Goal: Check status: Check status

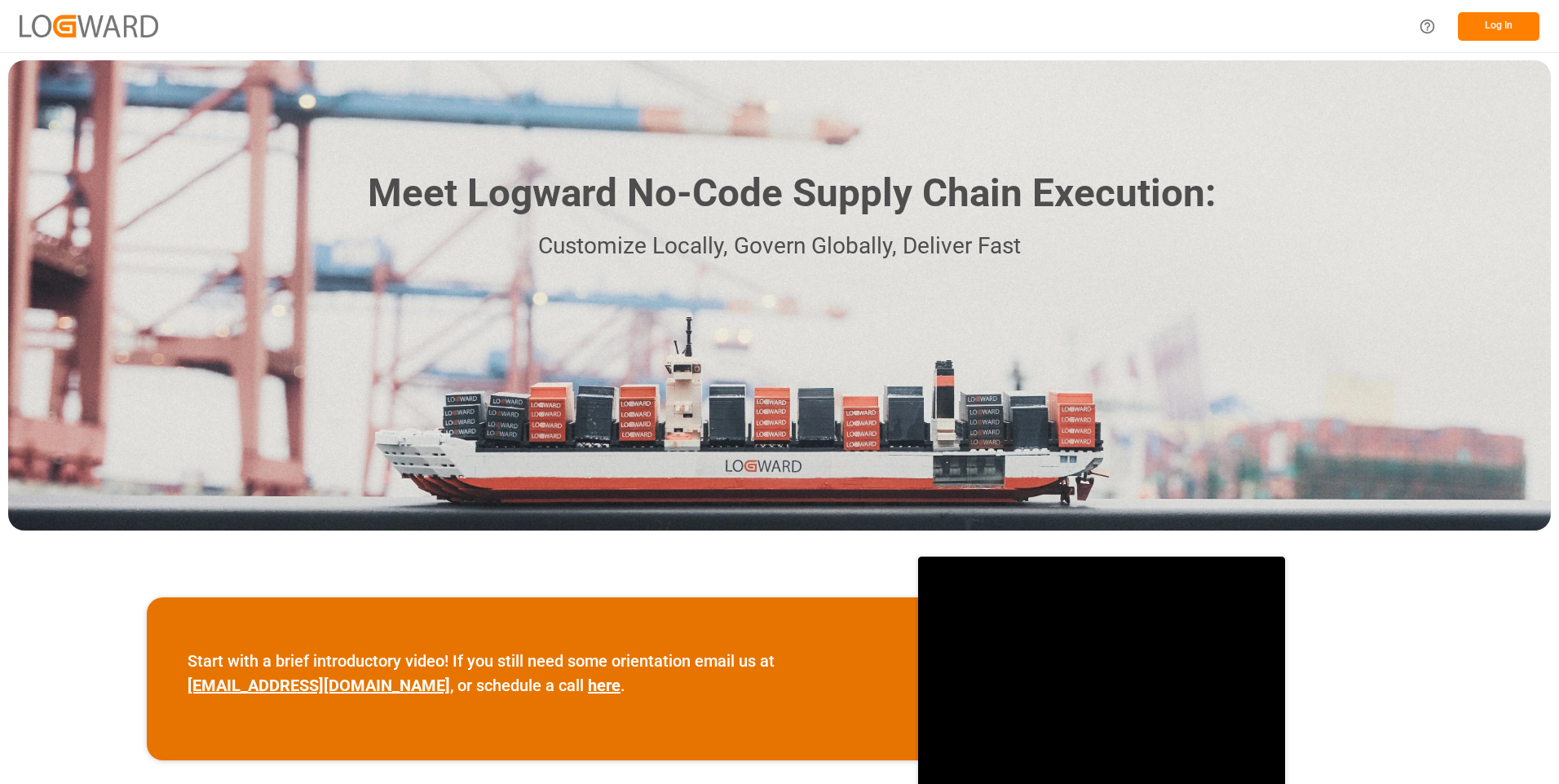
click at [1479, 25] on button "Log In" at bounding box center [1499, 26] width 82 height 28
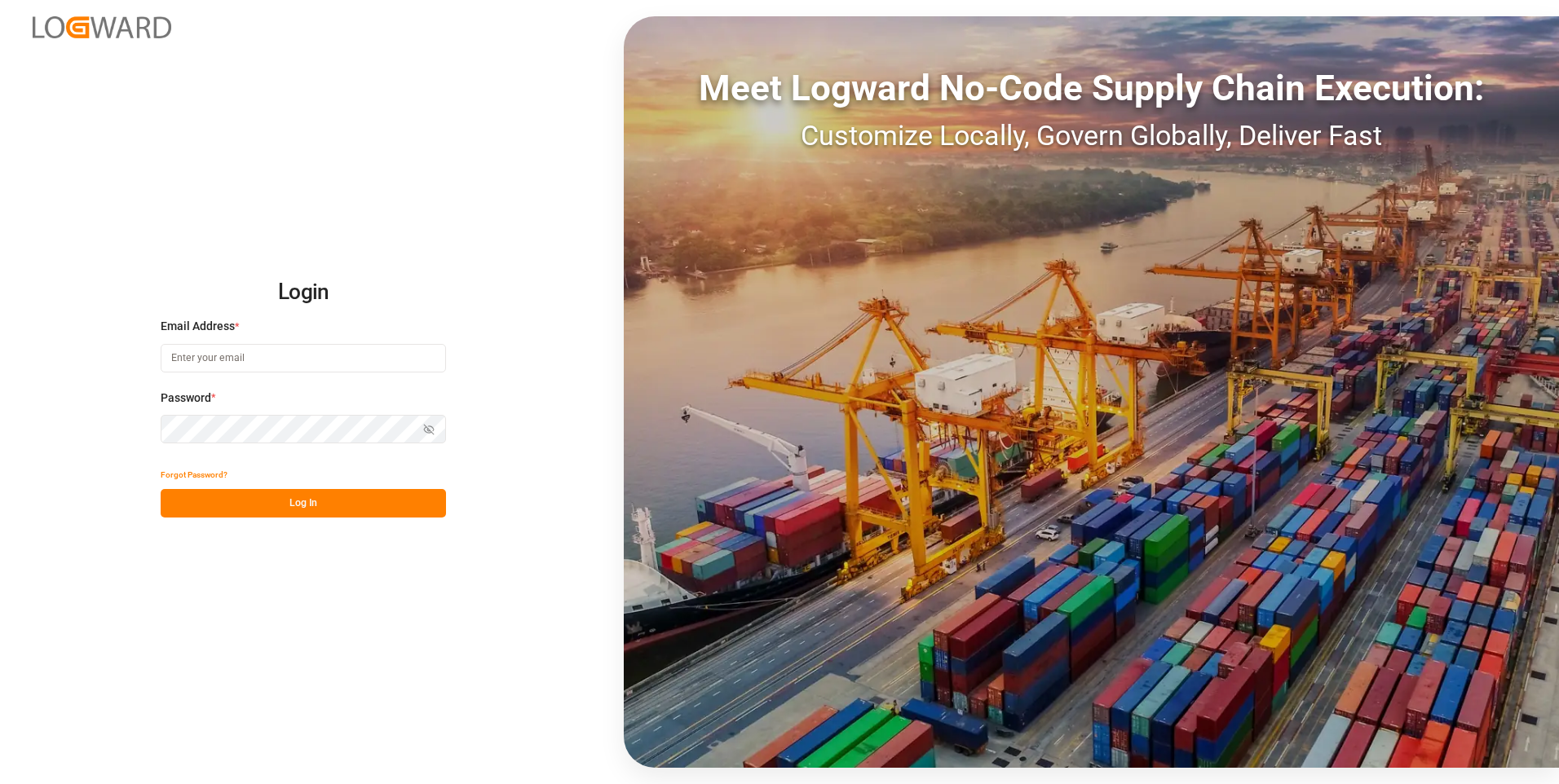
type input "julissa.then@leschaco.com"
click at [301, 503] on button "Log In" at bounding box center [303, 503] width 285 height 28
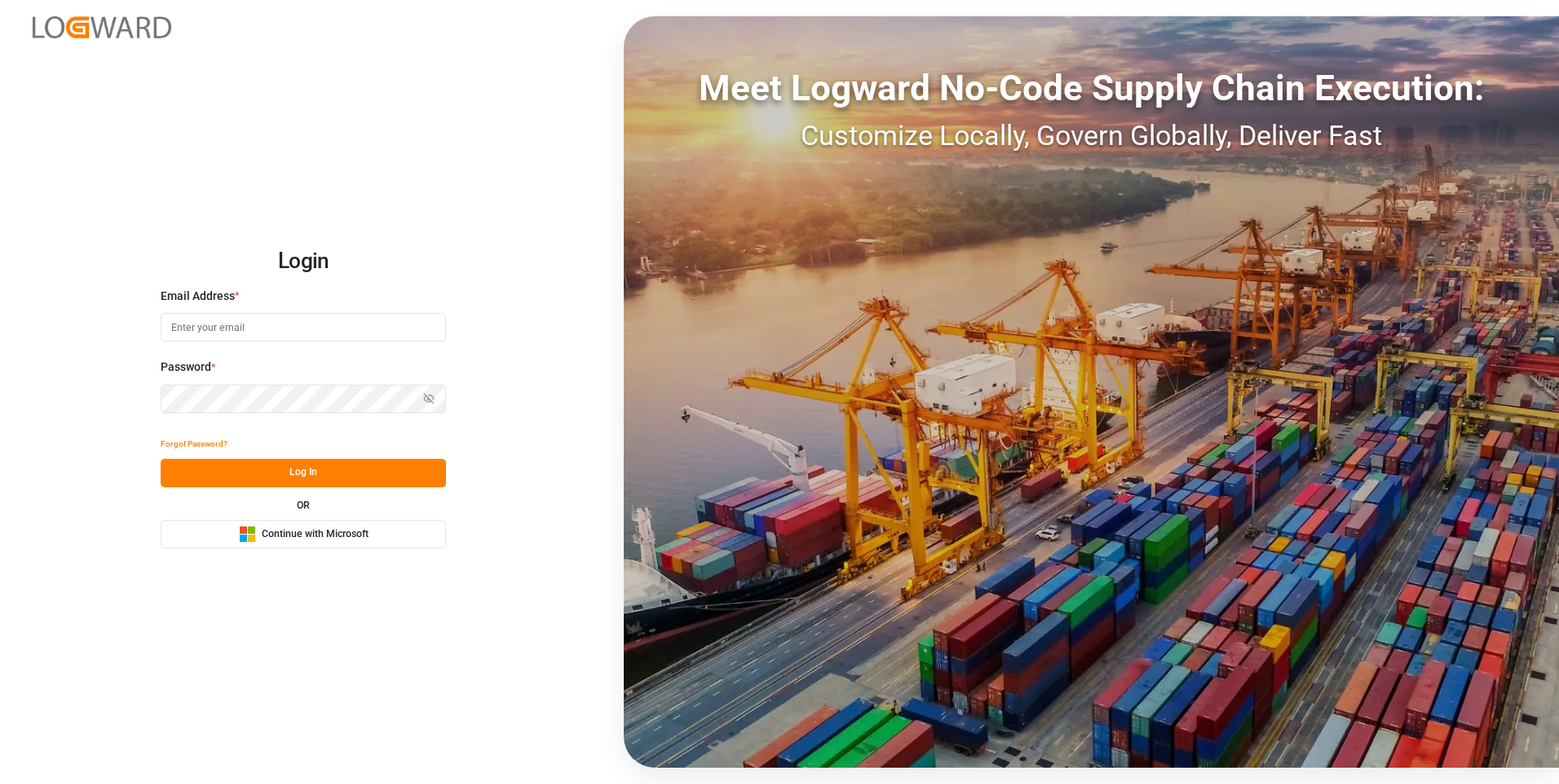
type input "julissa.then@leschaco.com"
click at [289, 473] on button "Log In" at bounding box center [303, 473] width 285 height 28
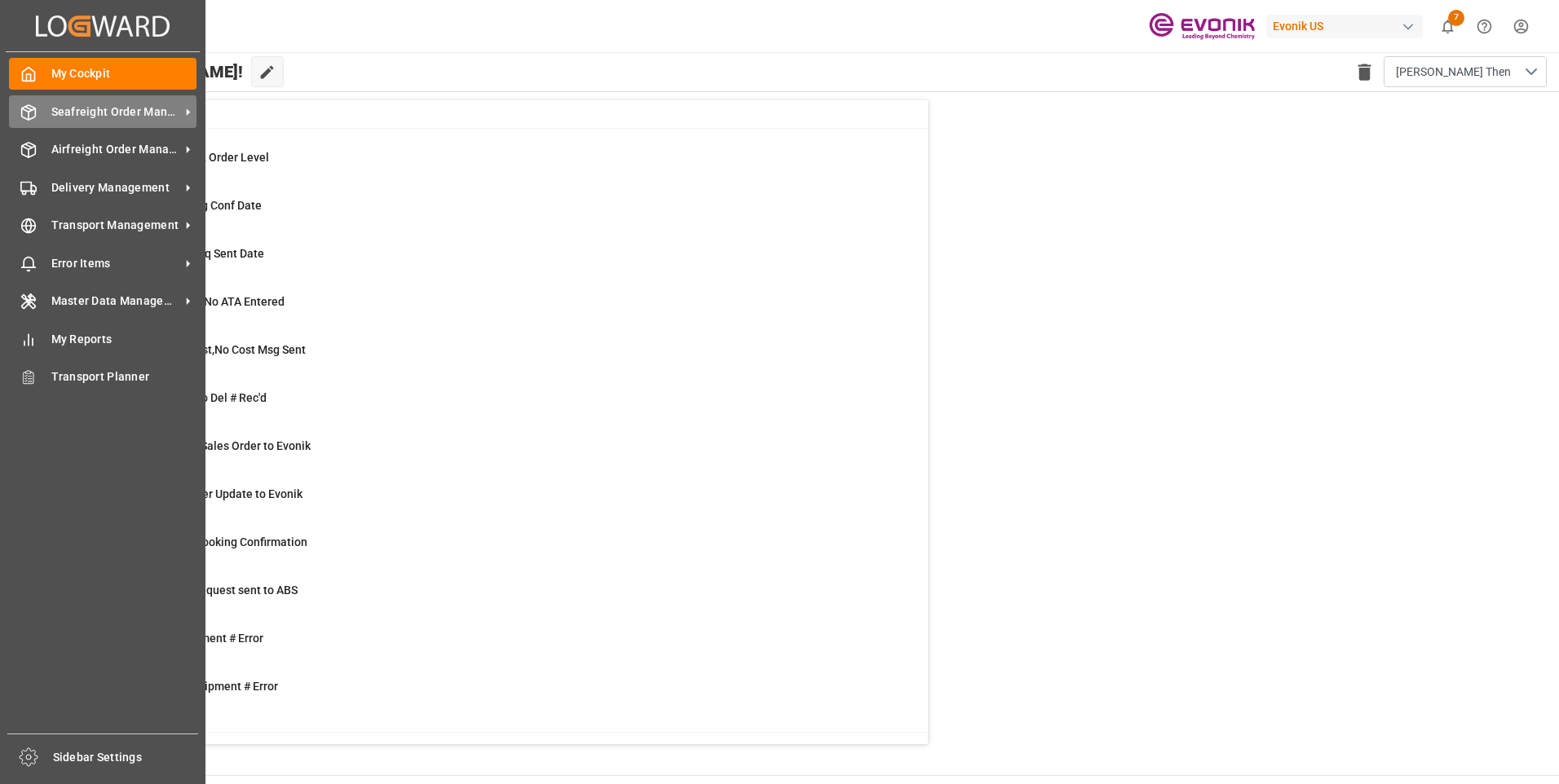
click at [114, 113] on span "Seafreight Order Management" at bounding box center [116, 112] width 129 height 17
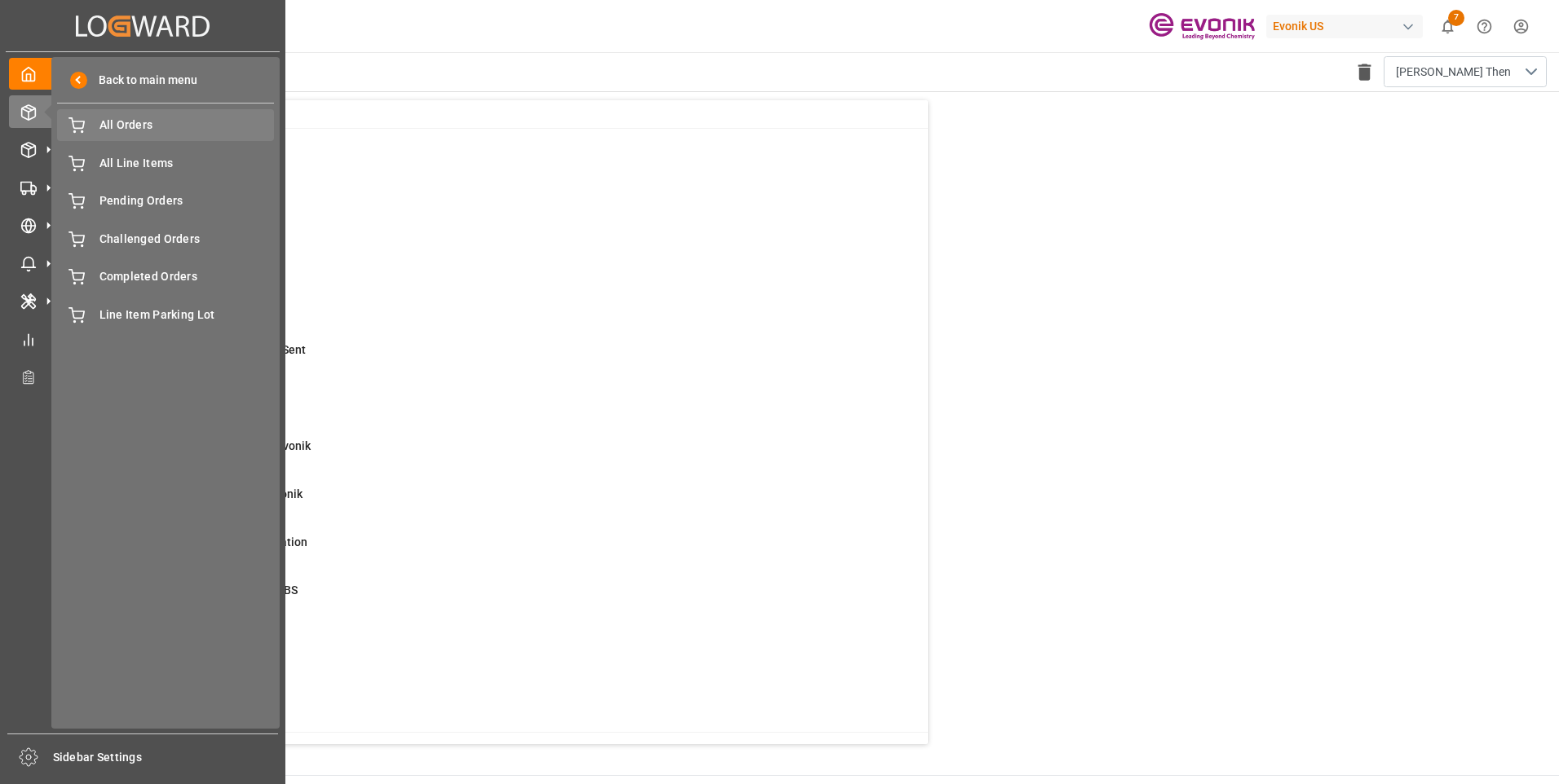
click at [118, 130] on span "All Orders" at bounding box center [187, 125] width 175 height 17
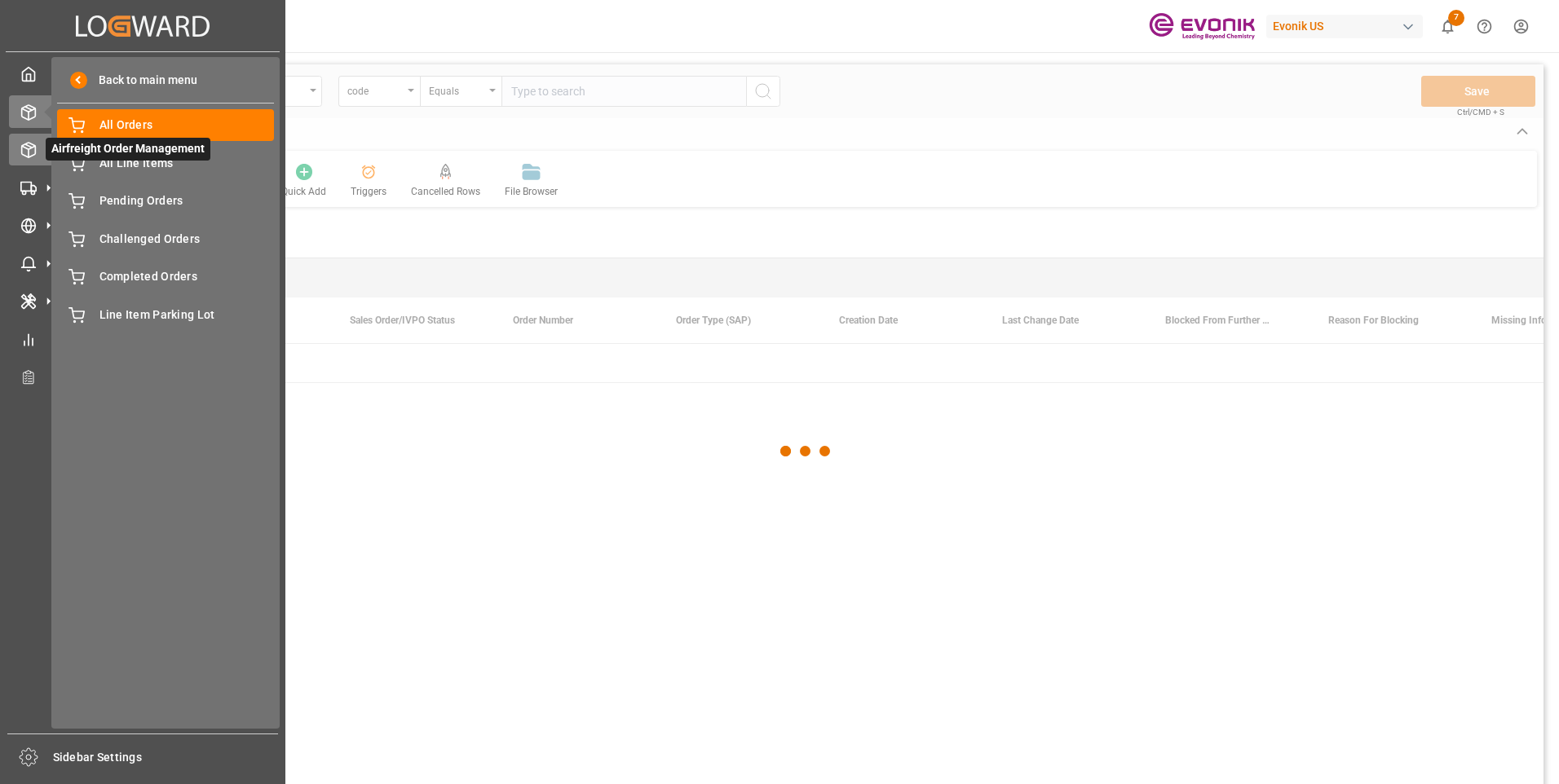
click at [31, 152] on icon at bounding box center [28, 149] width 16 height 16
click at [40, 154] on icon at bounding box center [48, 150] width 34 height 34
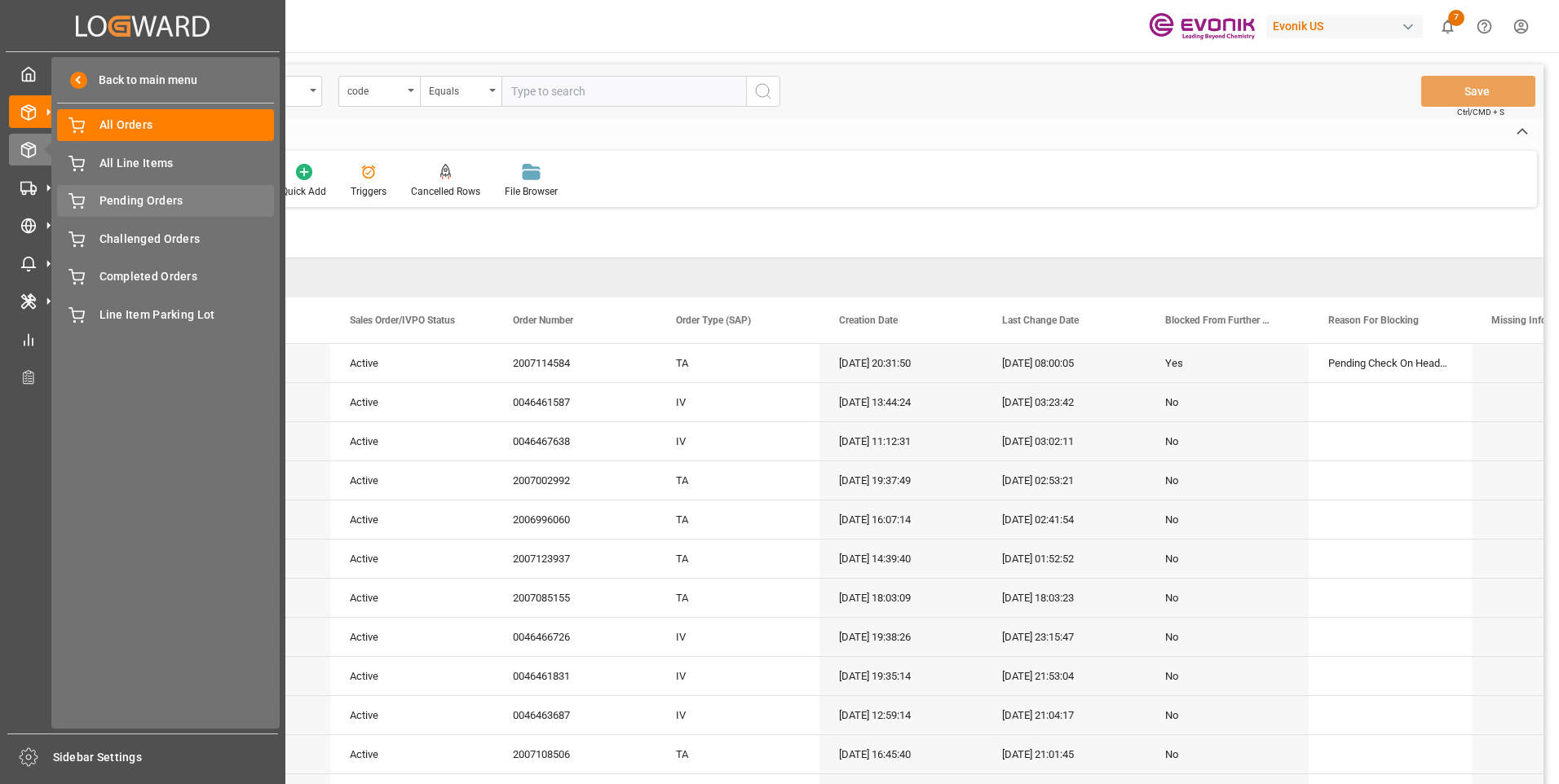
click at [149, 198] on span "Pending Orders" at bounding box center [187, 201] width 175 height 17
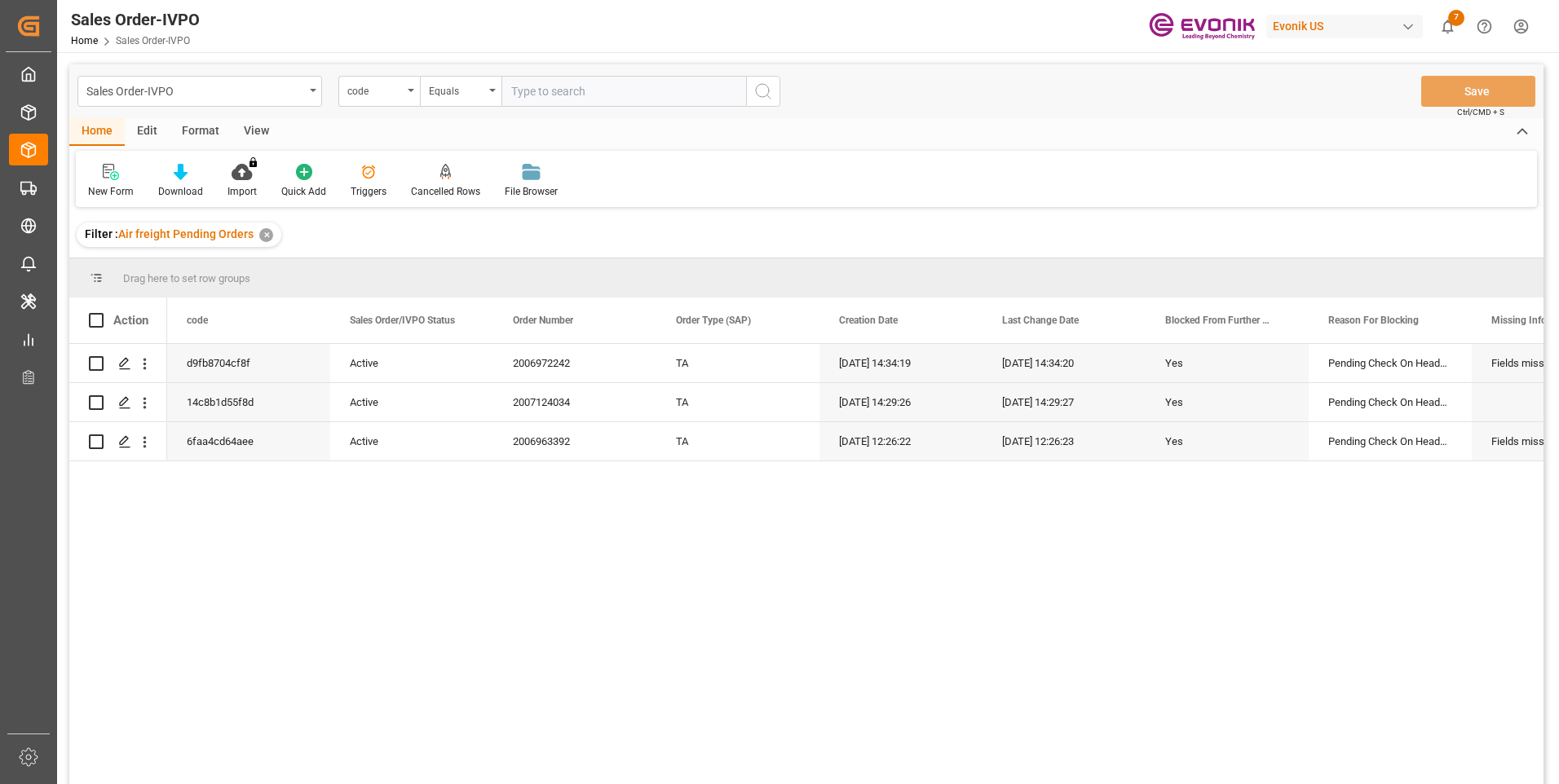
click at [642, 561] on div "d9fb8704cf8f Active 2006972242 TA 08-08-2025 14:34:19 08-08-2025 14:34:20 Yes P…" at bounding box center [856, 569] width 1377 height 451
click at [143, 445] on icon "open menu" at bounding box center [145, 442] width 17 height 17
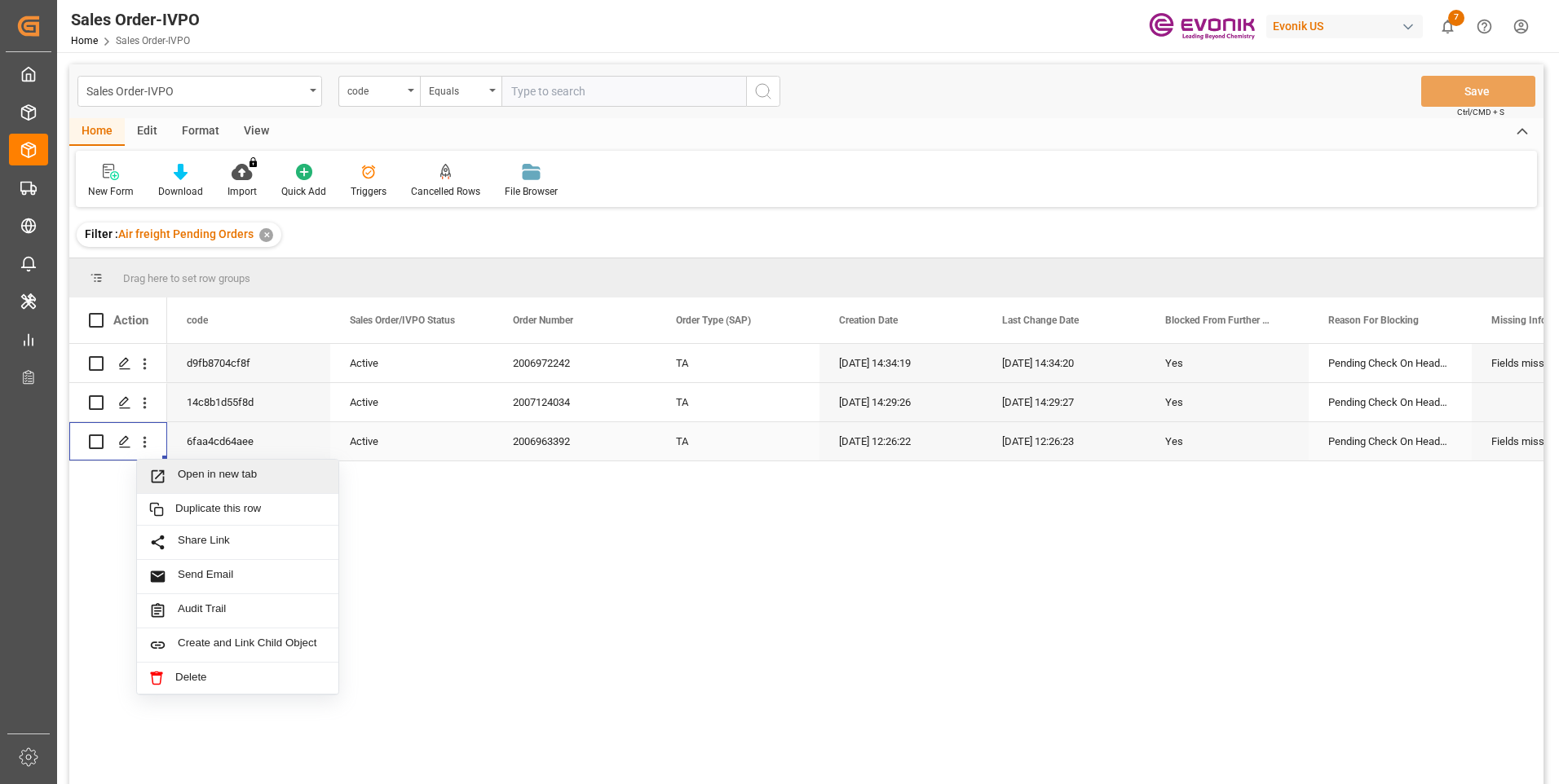
click at [215, 482] on span "Open in new tab" at bounding box center [252, 477] width 149 height 17
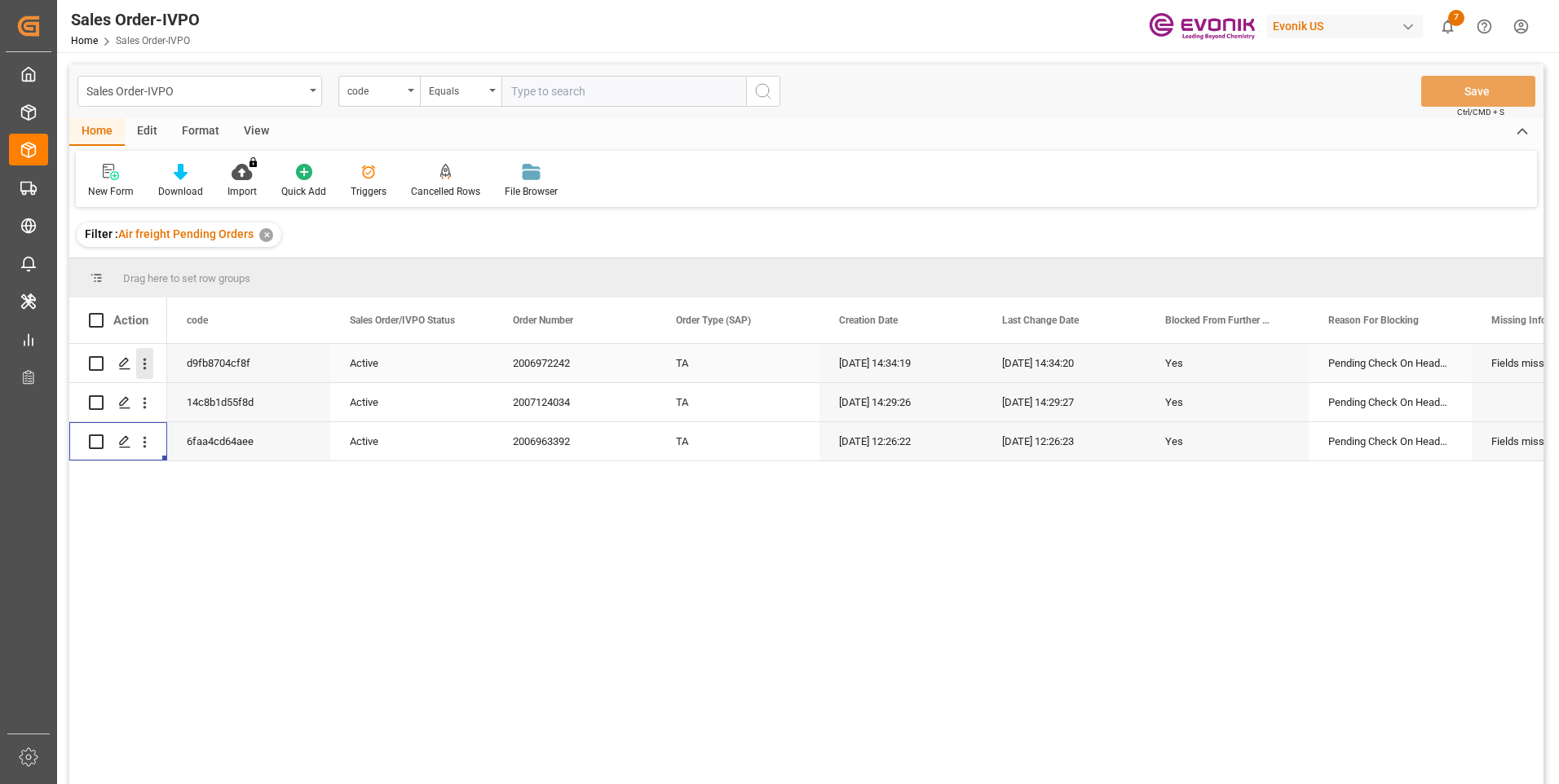
click at [142, 363] on icon "open menu" at bounding box center [145, 364] width 17 height 17
click at [179, 393] on span "Open in new tab" at bounding box center [252, 398] width 149 height 17
click at [146, 405] on icon "open menu" at bounding box center [145, 404] width 17 height 17
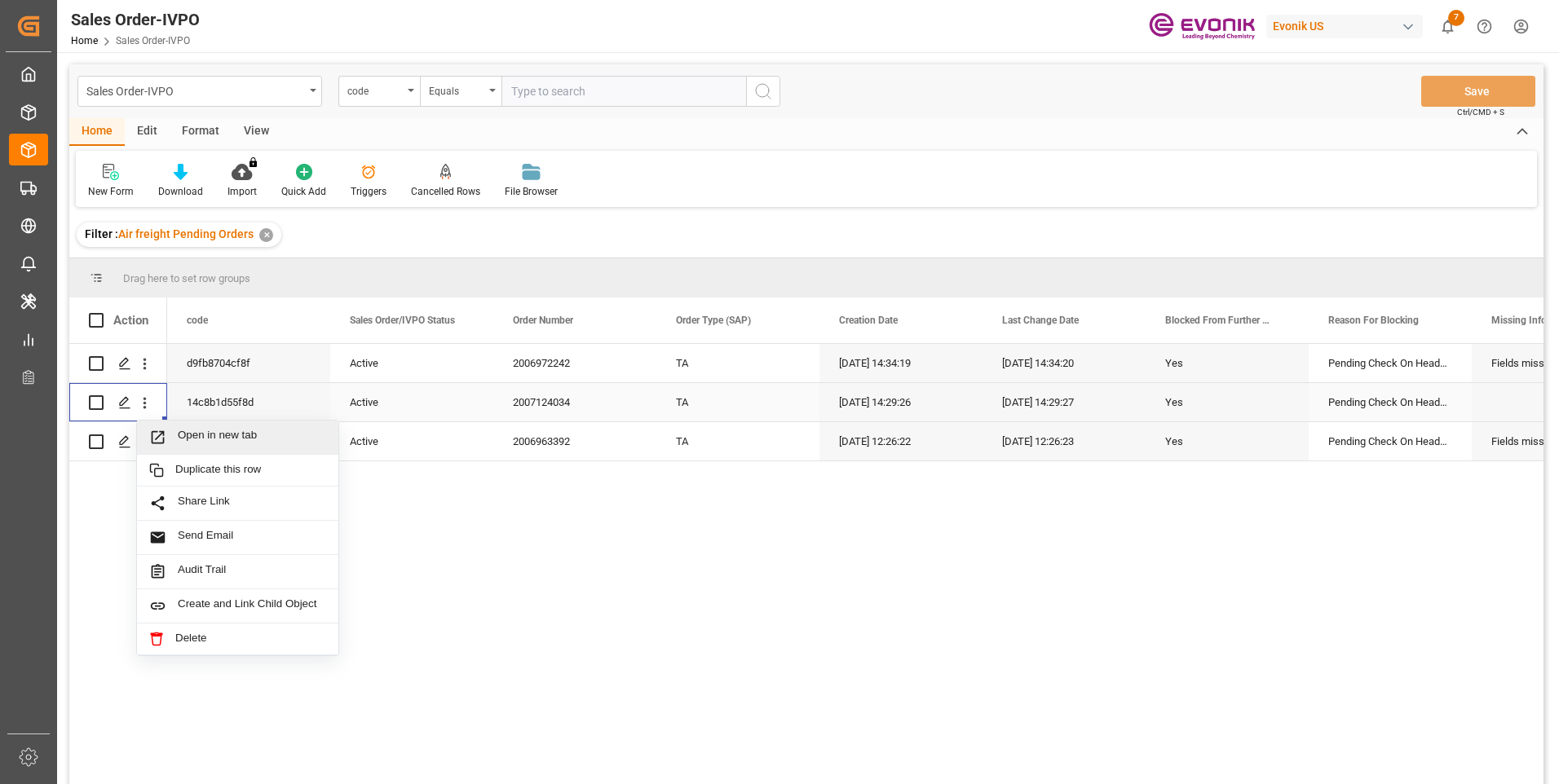
click at [207, 436] on span "Open in new tab" at bounding box center [252, 437] width 149 height 17
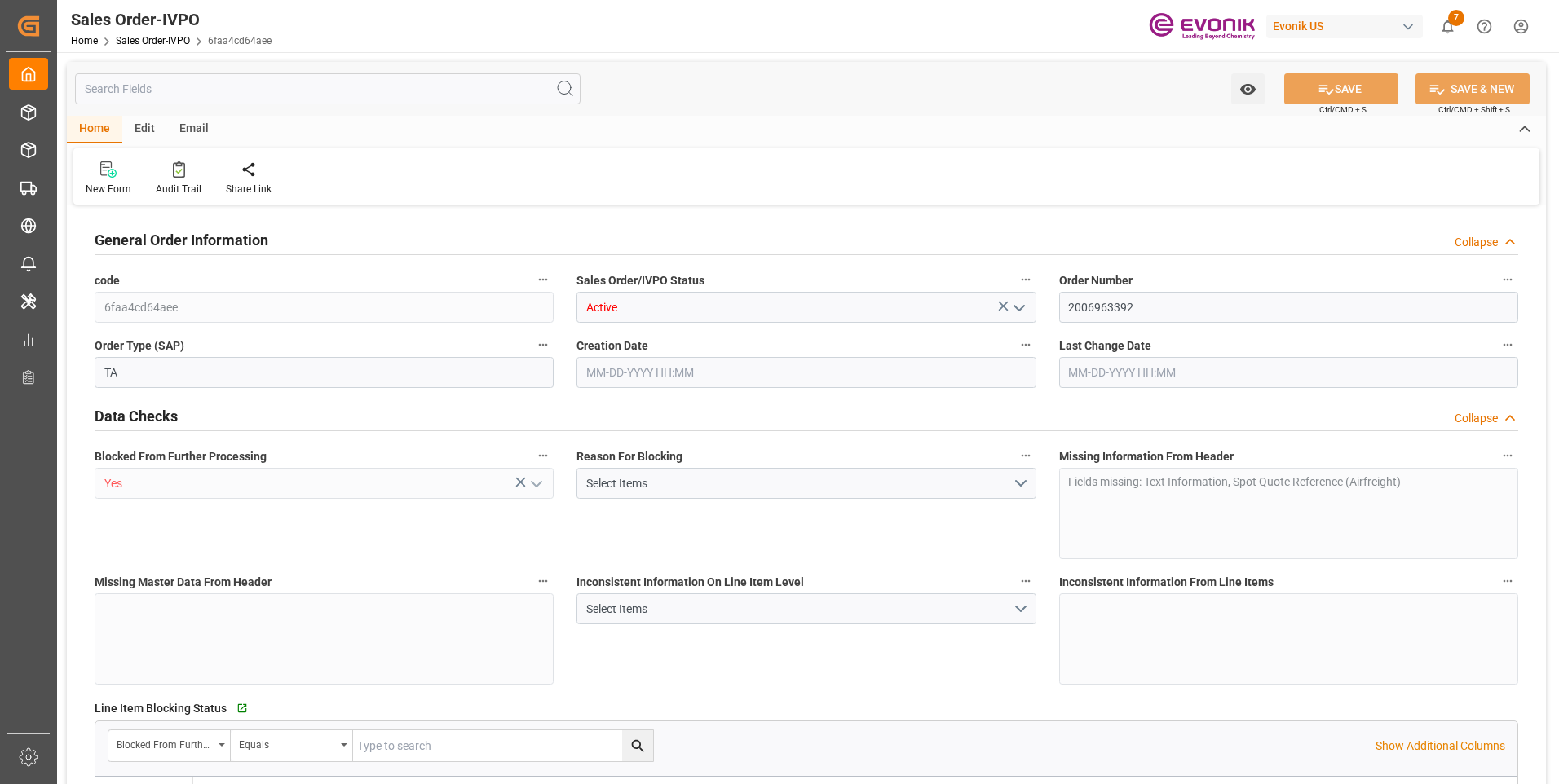
type input "FRCDG"
type input "0"
type input "1"
type input "1740"
type input "06-13-2025 12:26"
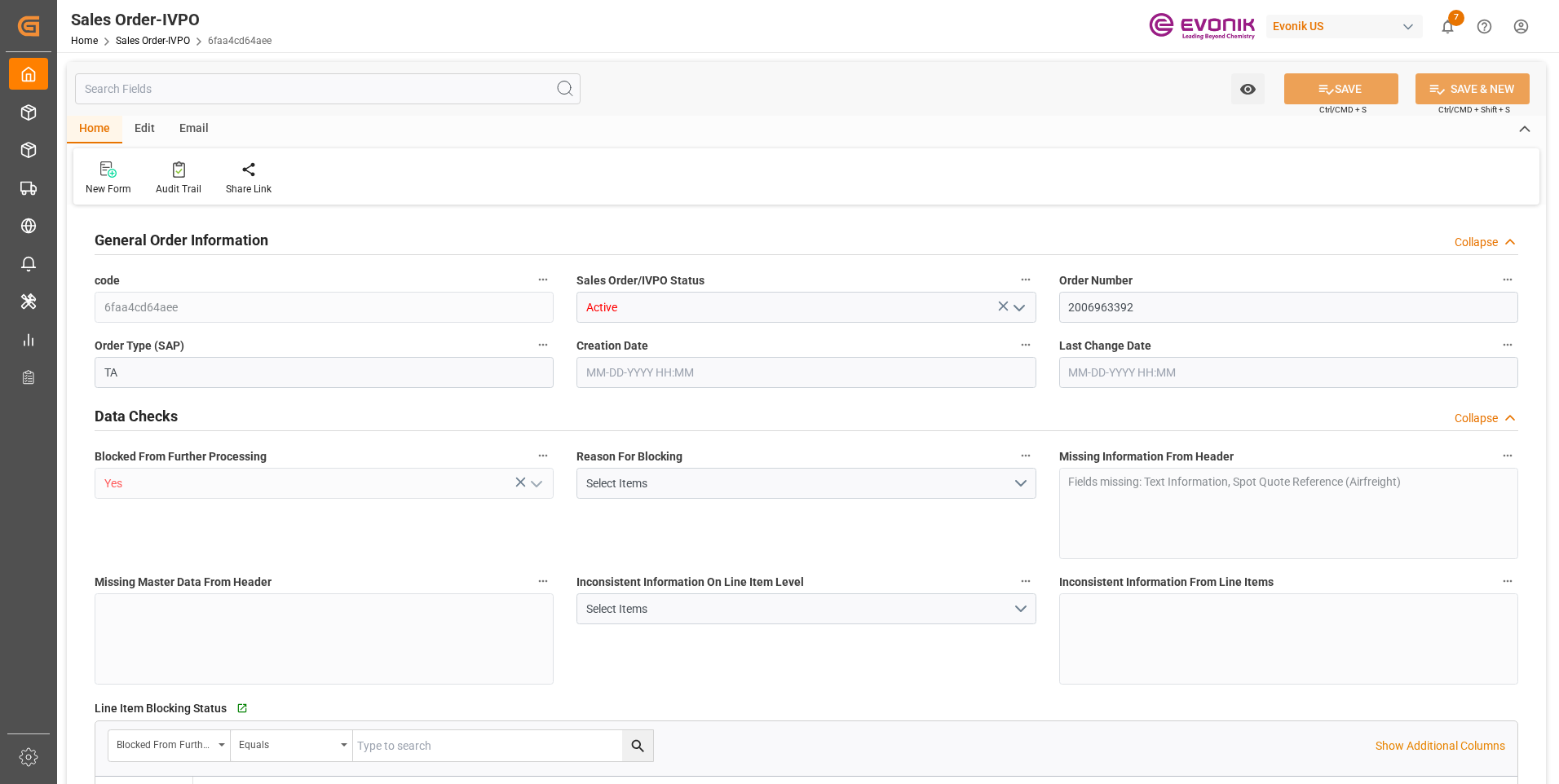
type input "06-13-2025 12:26"
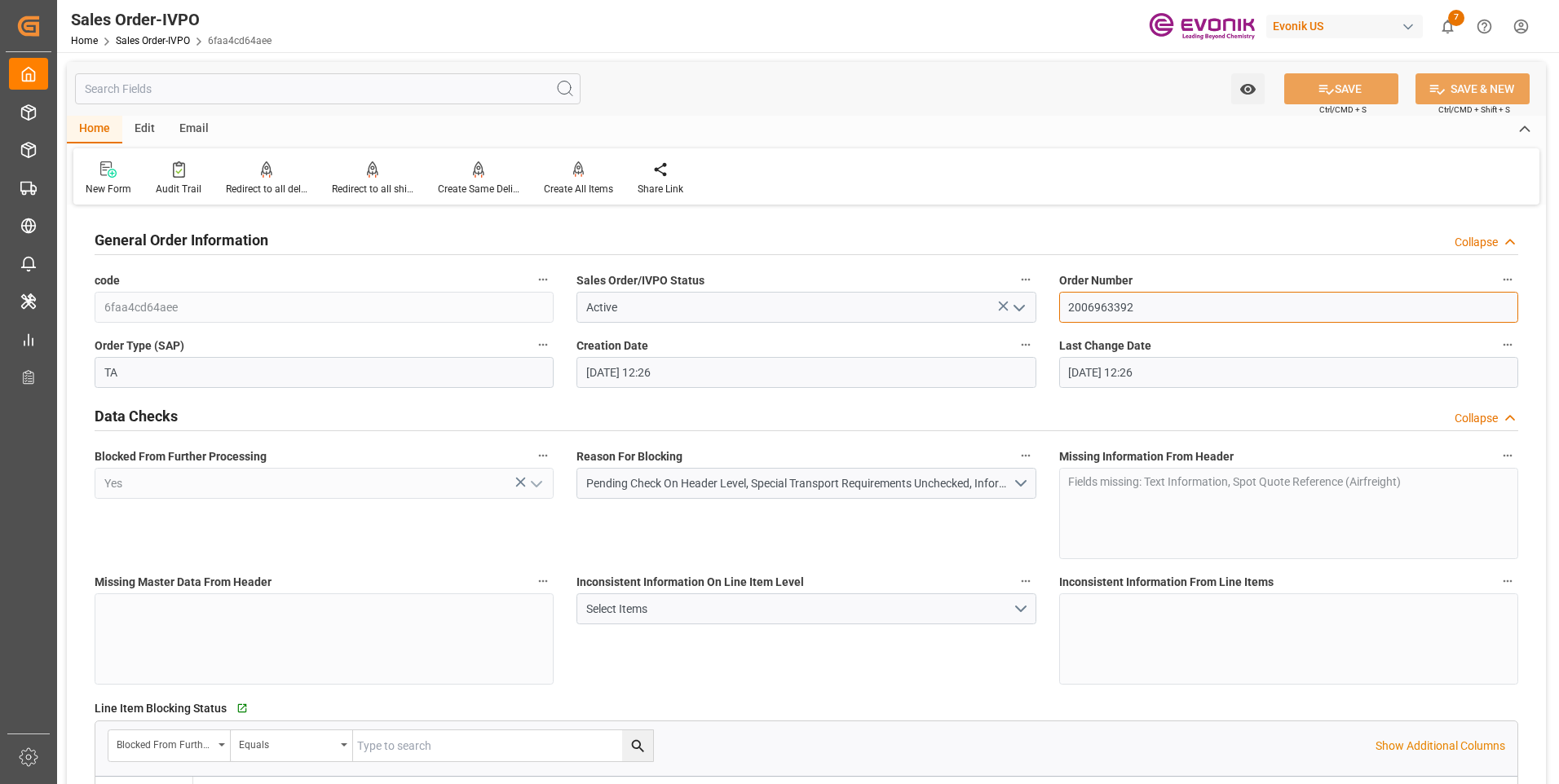
click at [1104, 309] on input "2006963392" at bounding box center [1288, 307] width 460 height 31
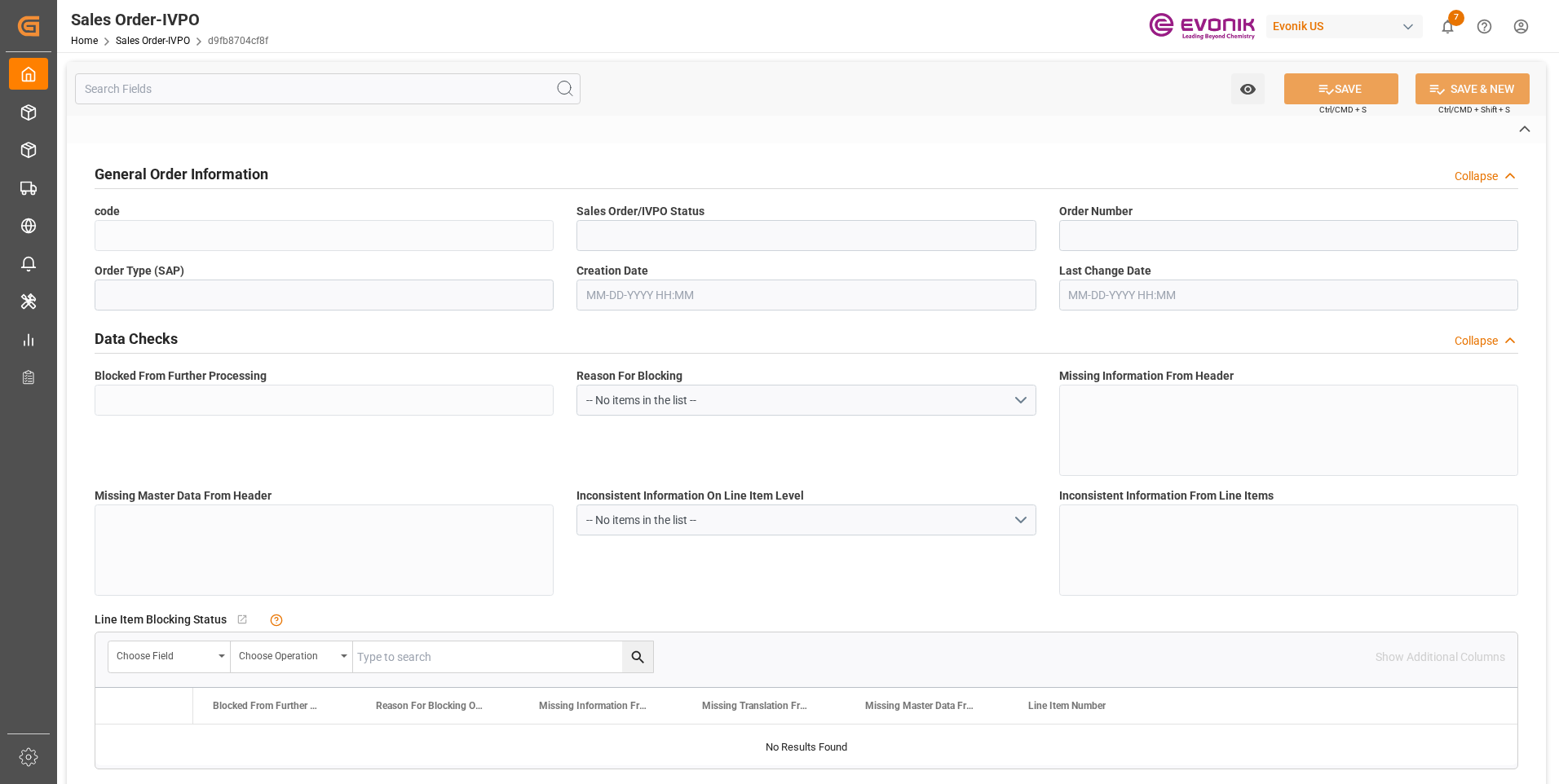
type input "d9fb8704cf8f"
type input "Active"
type input "2006972242"
type input "TA"
type input "Yes"
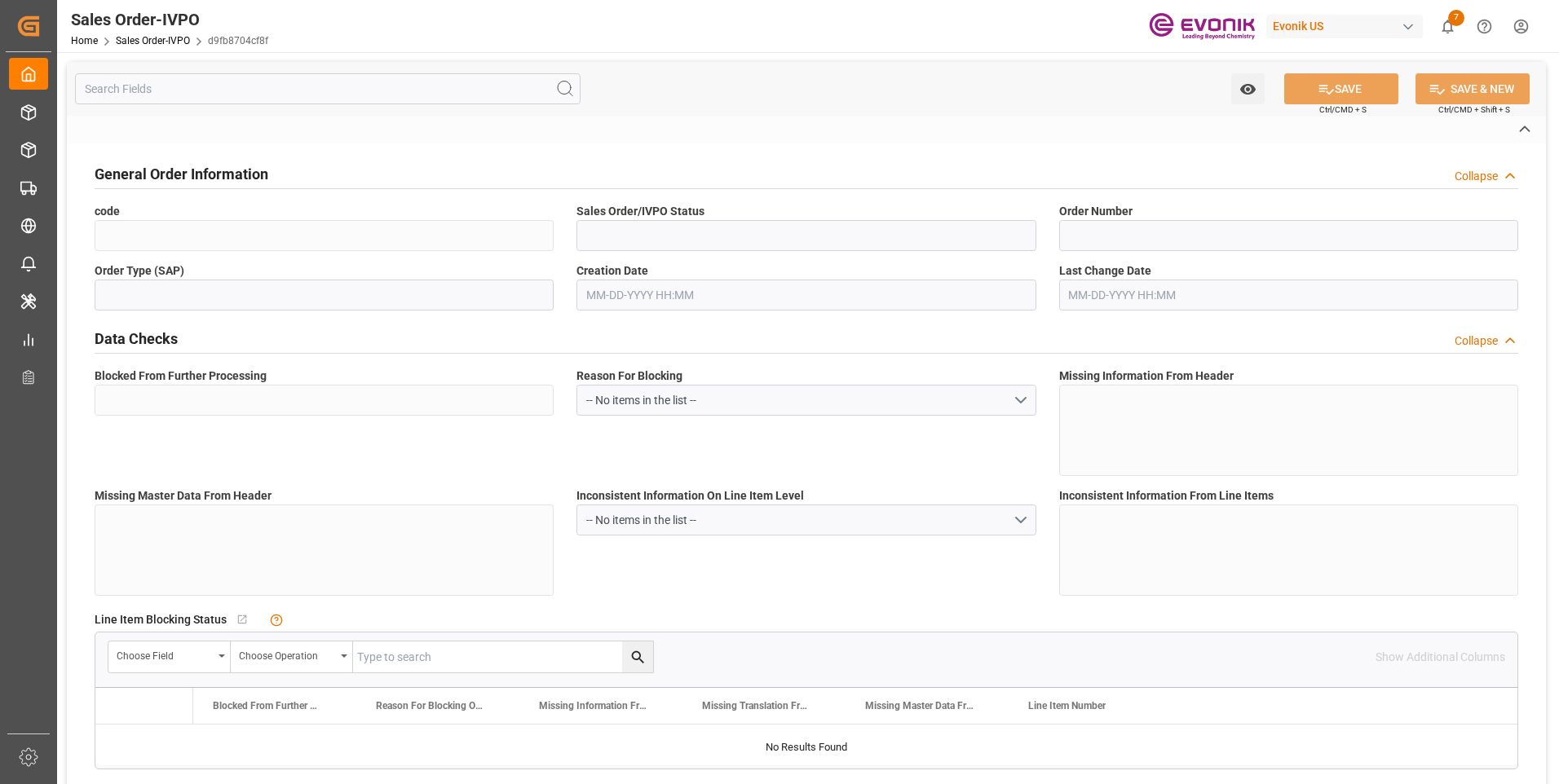
type input "D2P"
type input "60"
type input "Air"
type input "BR04"
type input "Air"
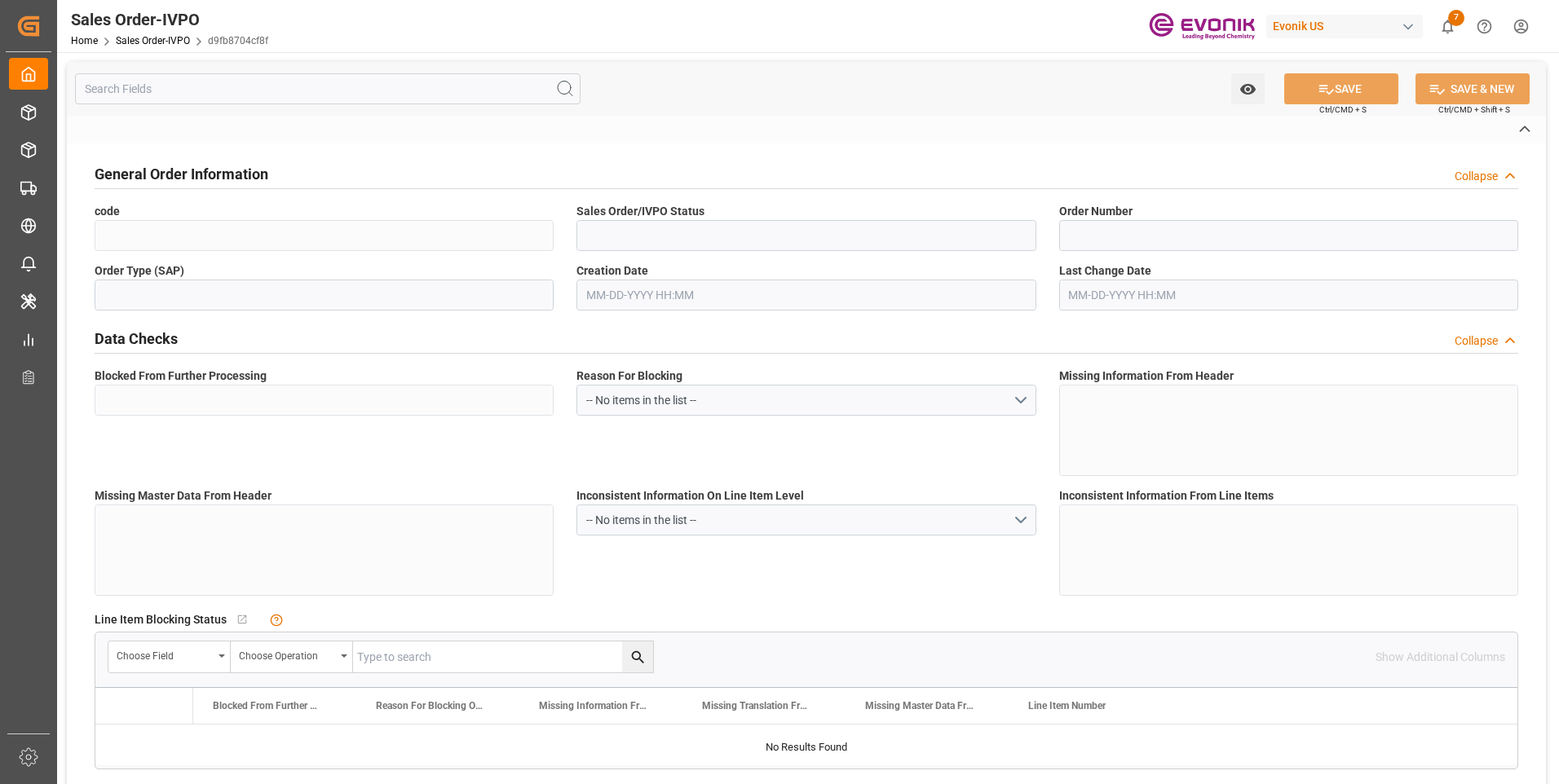
type textarea "No Tank Container"
type input "2910123804"
type input "84"
type input "NC Drug Delivery"
type input "Nutrition & Care"
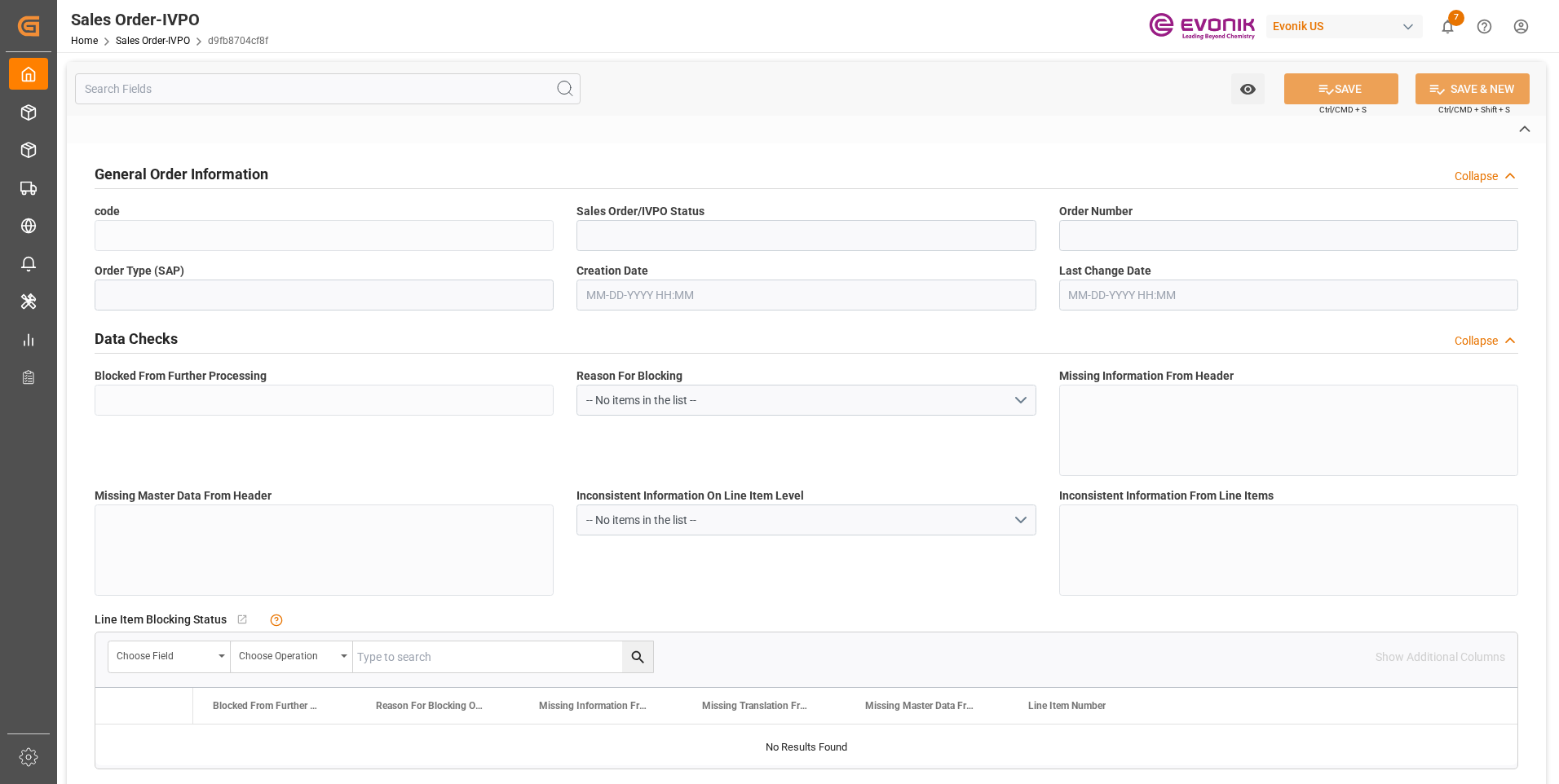
type input "CIP"
type input "Paris Charles de Gaulle Airport"
type input "Charles-de-Gaulle Apt/Paris"
type input "FR"
type input "Pending"
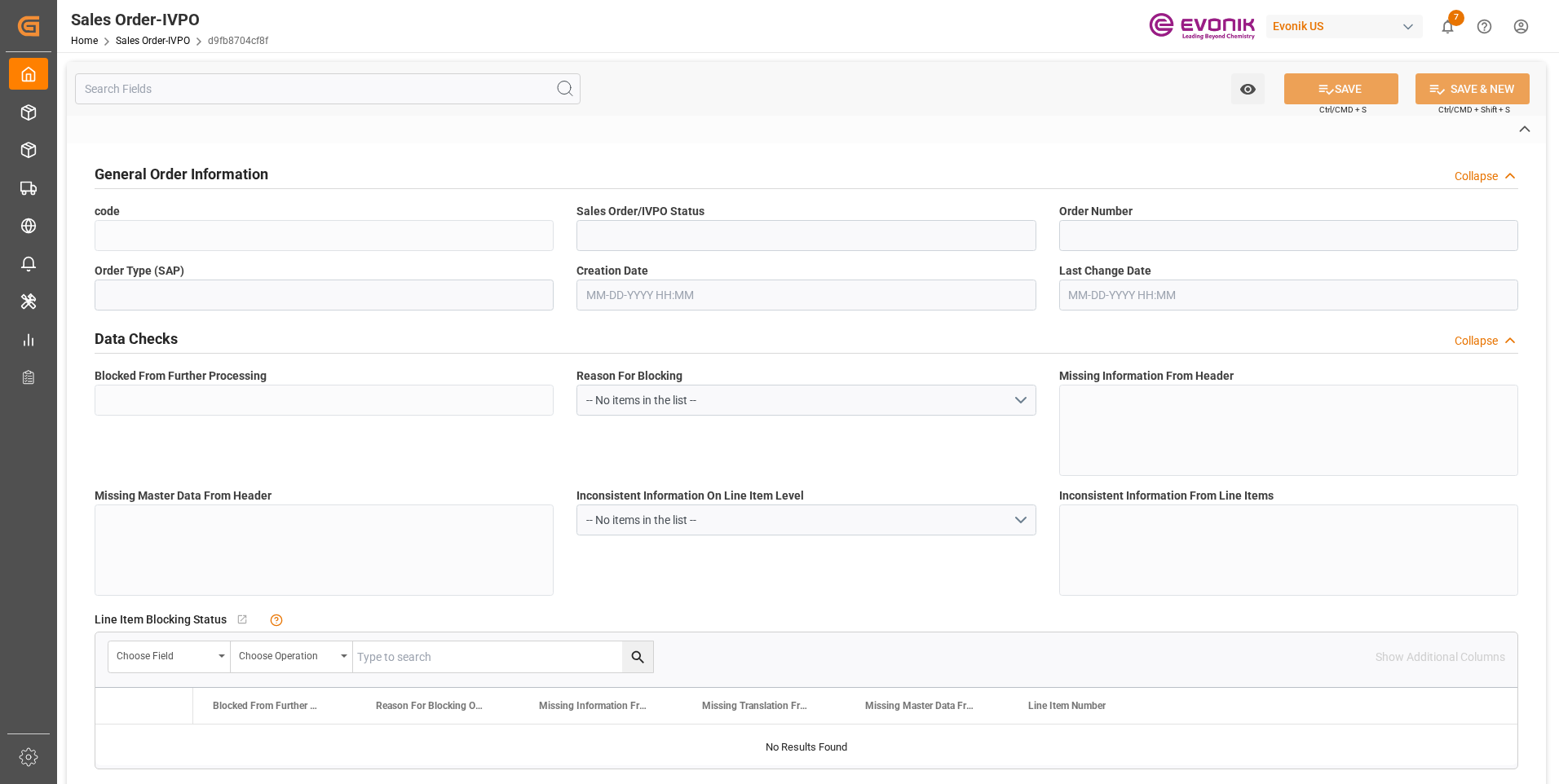
type input "Pending"
type input "Air"
type input "Pending"
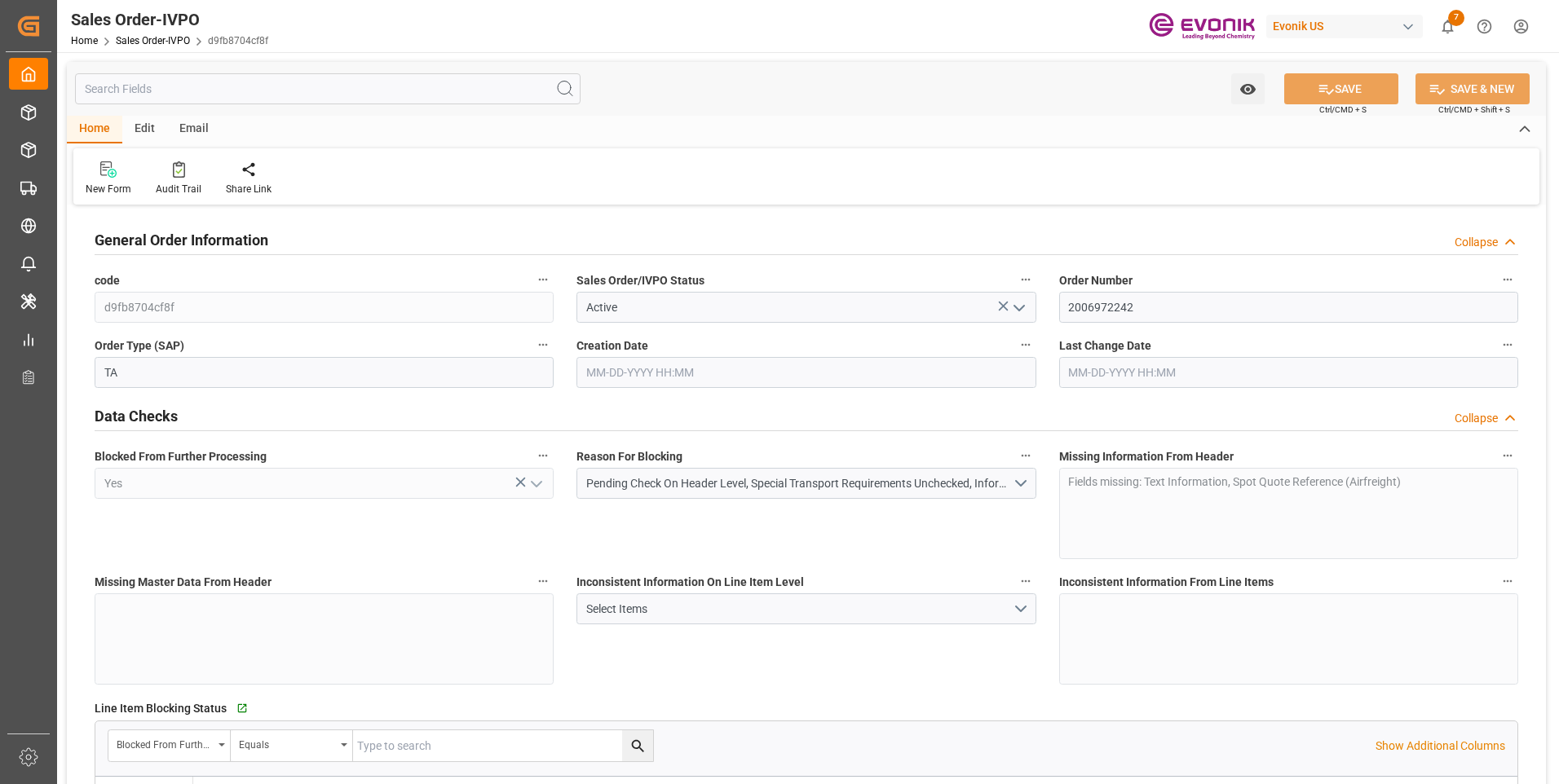
type input "FRCDG"
type input "0"
type input "1"
type input "1740"
type input "08-08-2025 14:34"
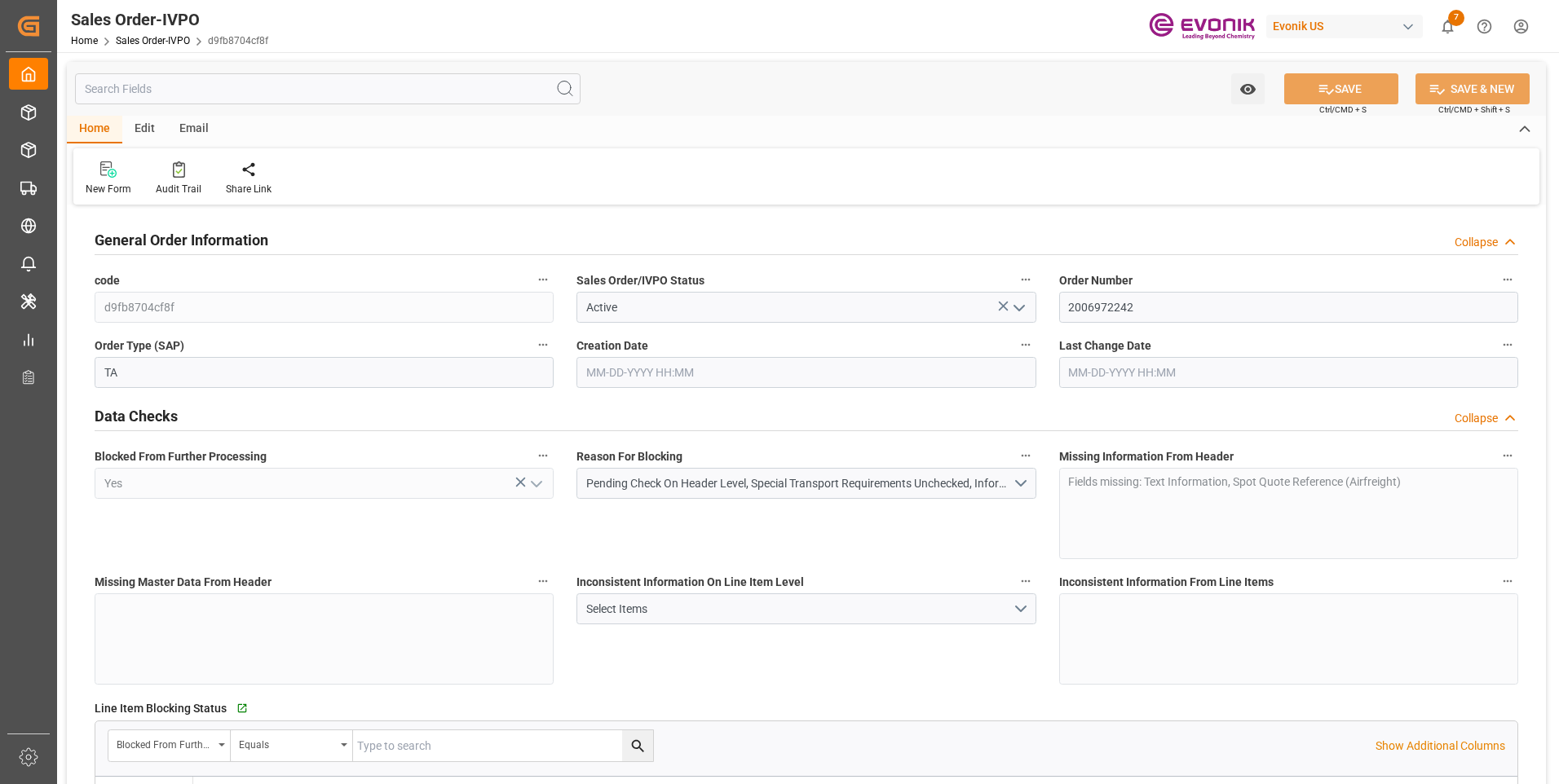
type input "08-08-2025 14:34"
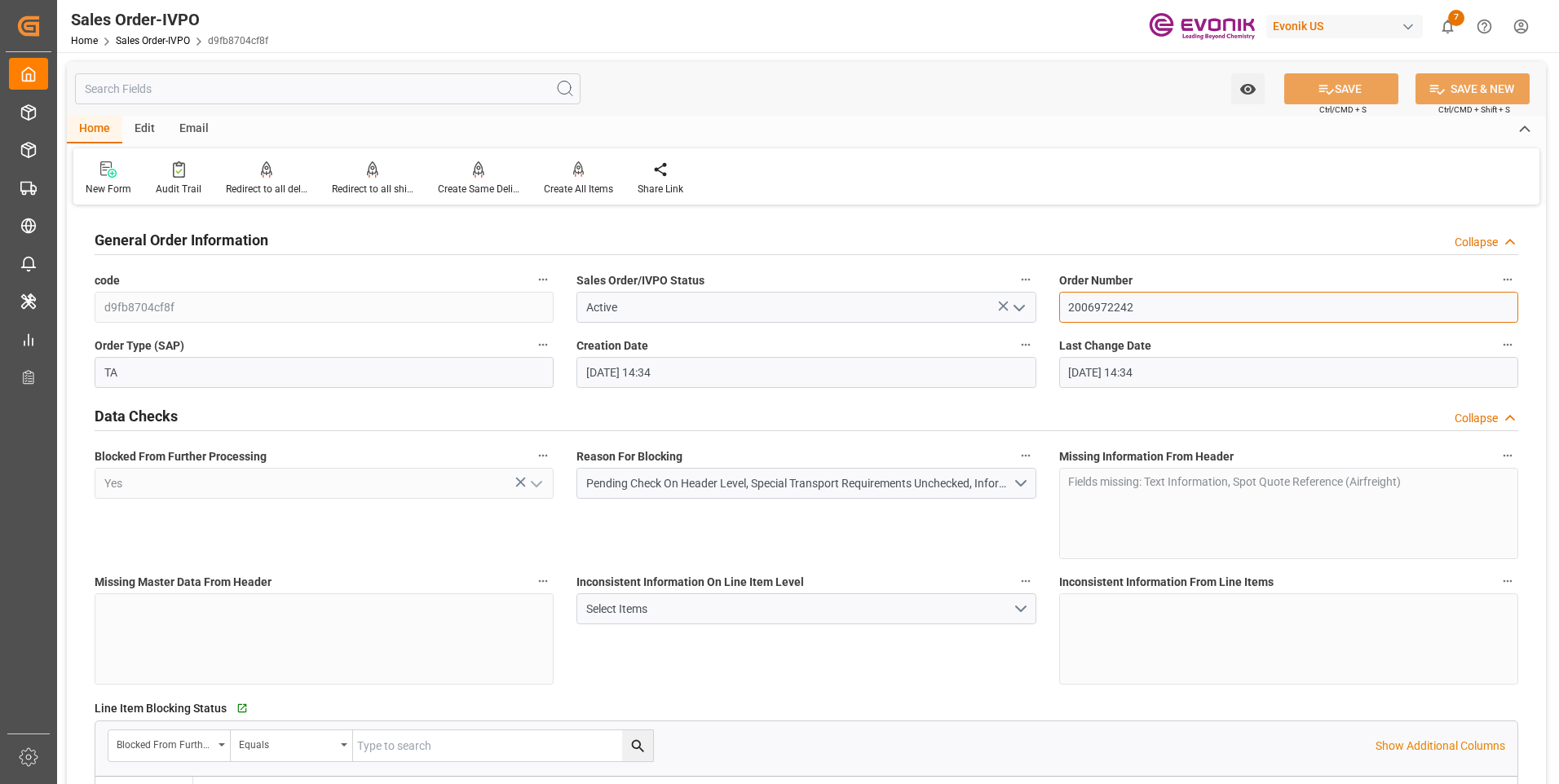
click at [1116, 308] on input "2006972242" at bounding box center [1288, 307] width 460 height 31
click at [1105, 307] on input "2006972242" at bounding box center [1288, 307] width 460 height 31
click at [1096, 308] on input "2006972242" at bounding box center [1288, 307] width 460 height 31
click at [1093, 305] on input "2006972242" at bounding box center [1288, 307] width 460 height 31
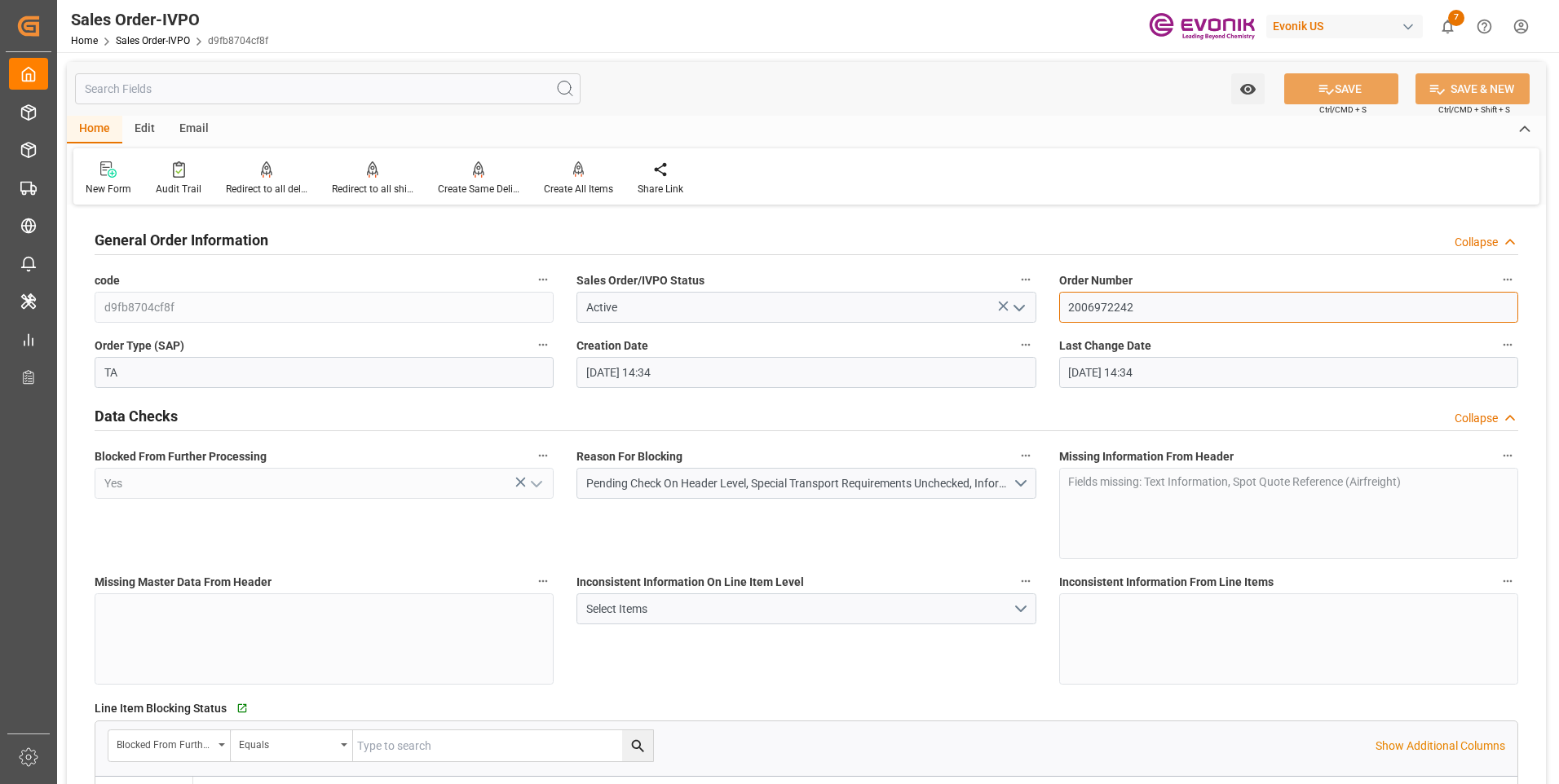
click at [1093, 305] on input "2006972242" at bounding box center [1288, 307] width 460 height 31
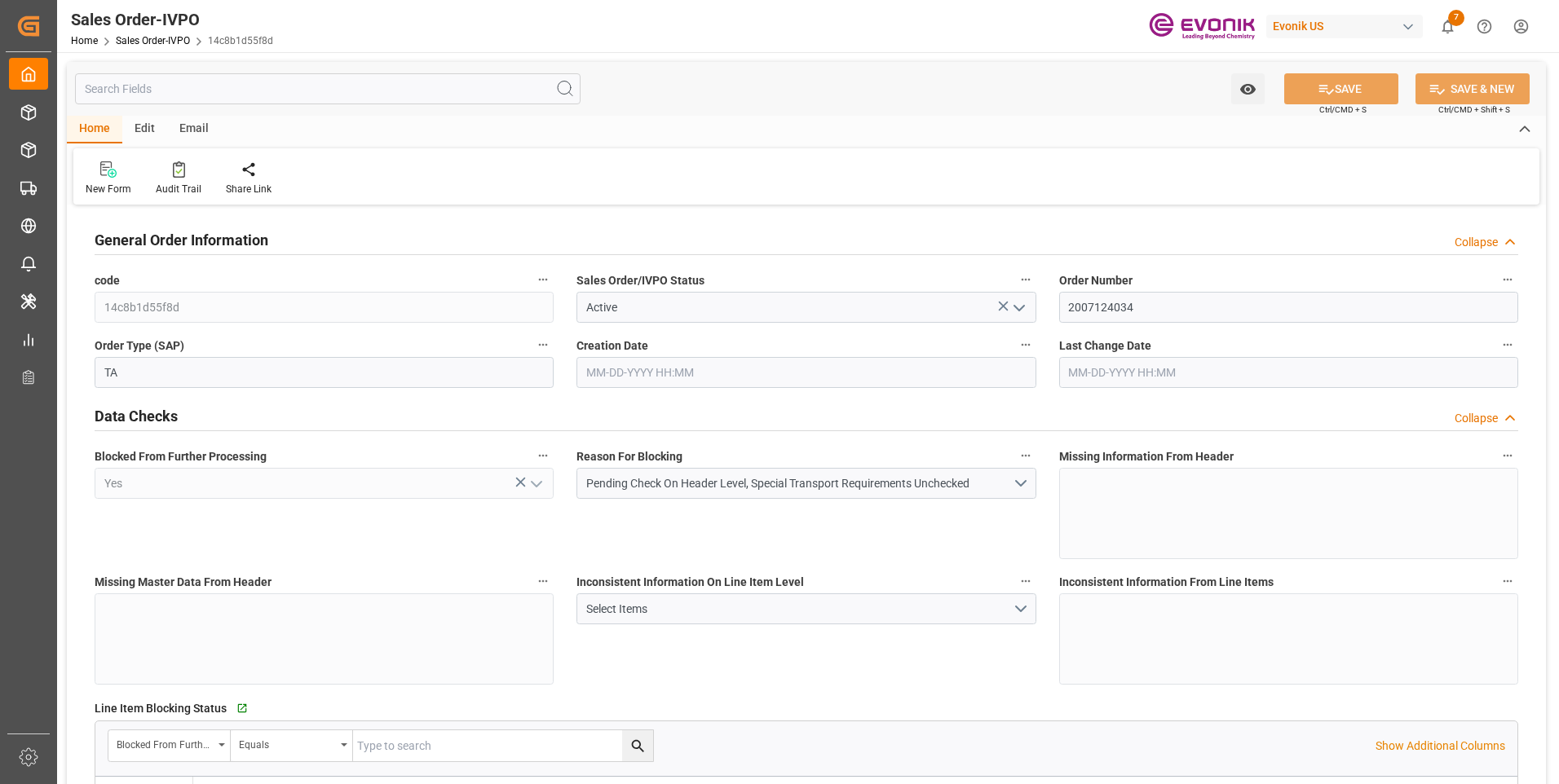
type input "VNSGN"
type input "997.1"
type input "1"
type input "226.25"
type input "08-08-2025 14:29"
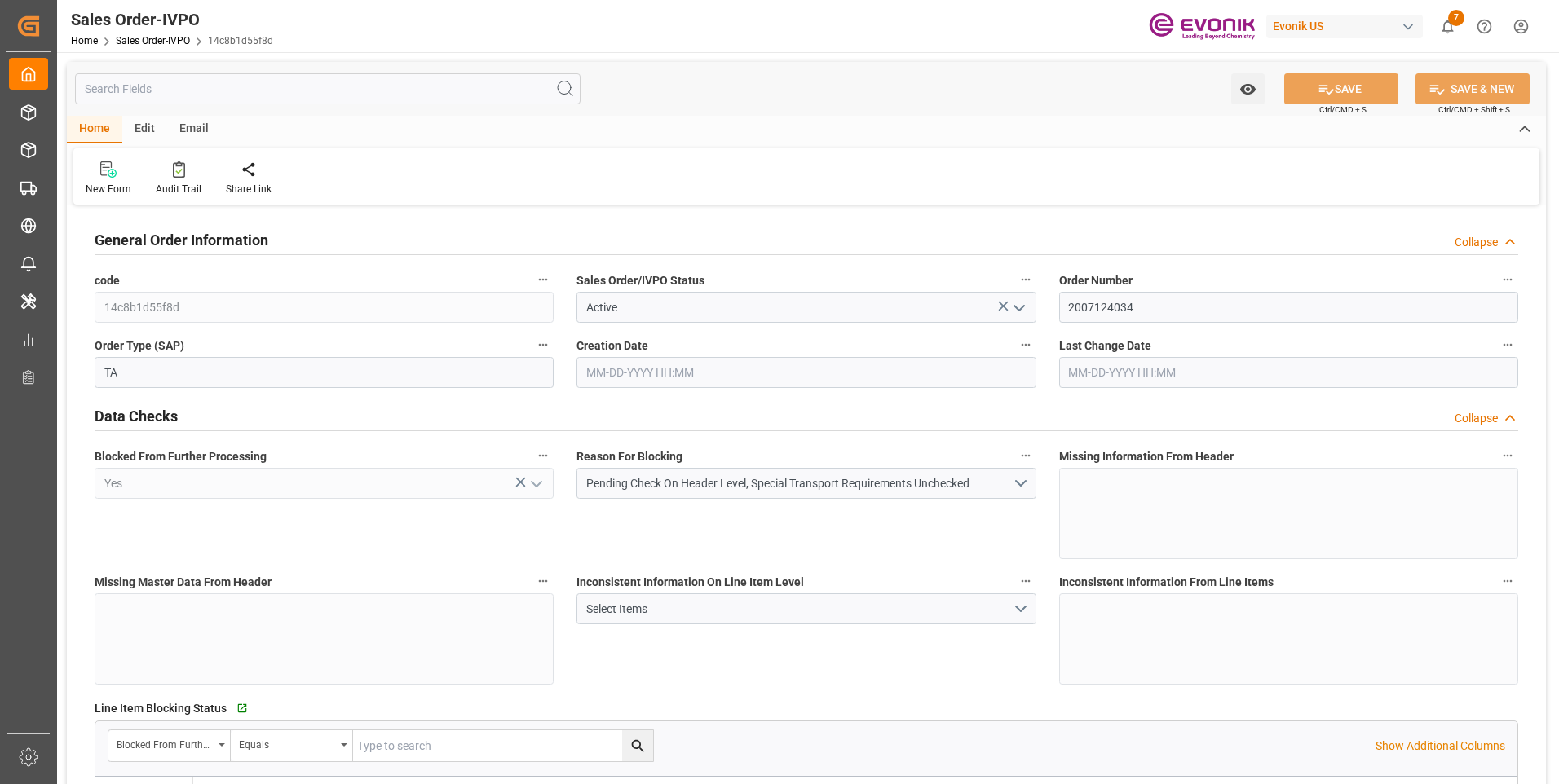
type input "08-08-2025 14:29"
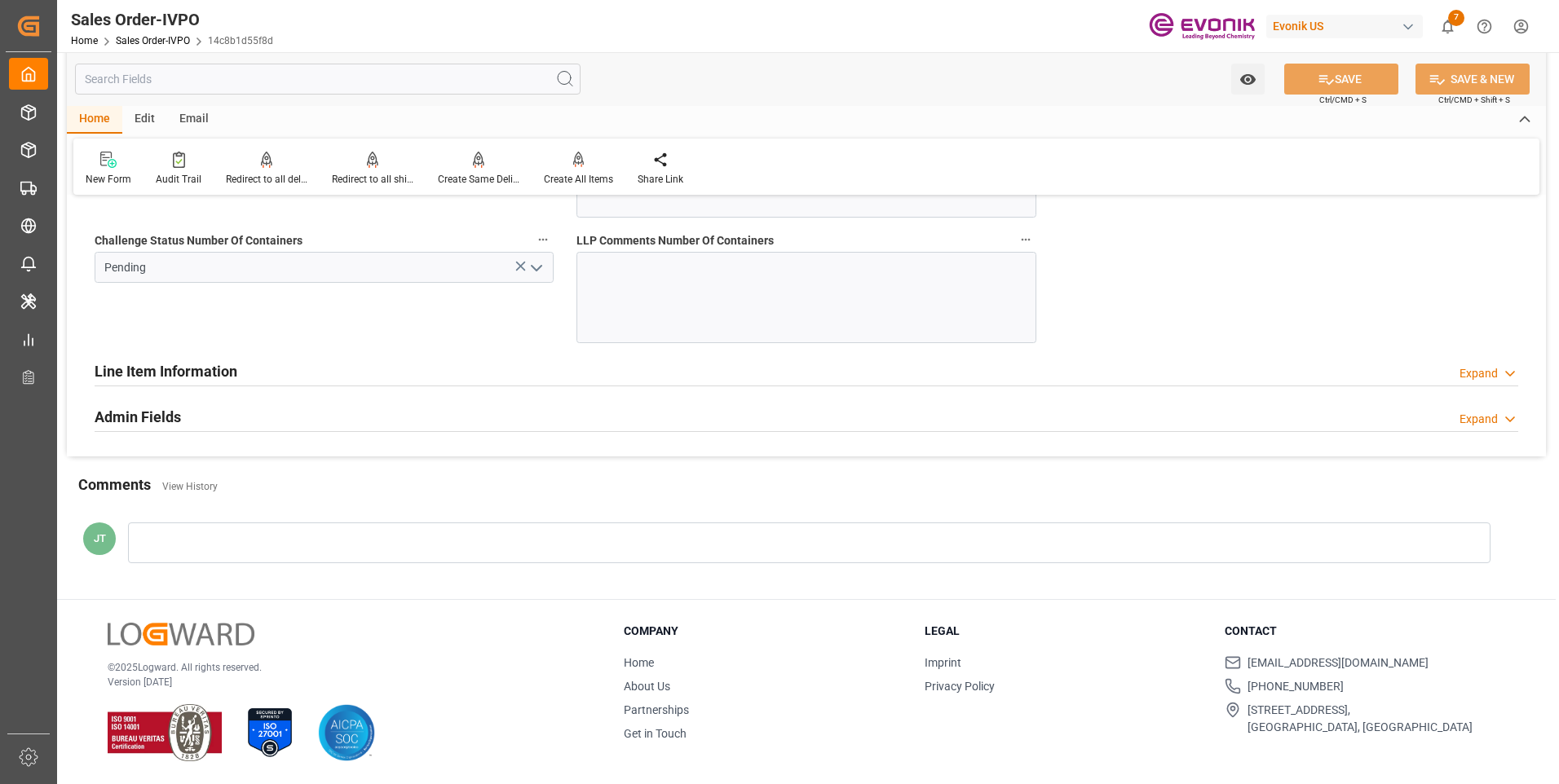
scroll to position [3099, 0]
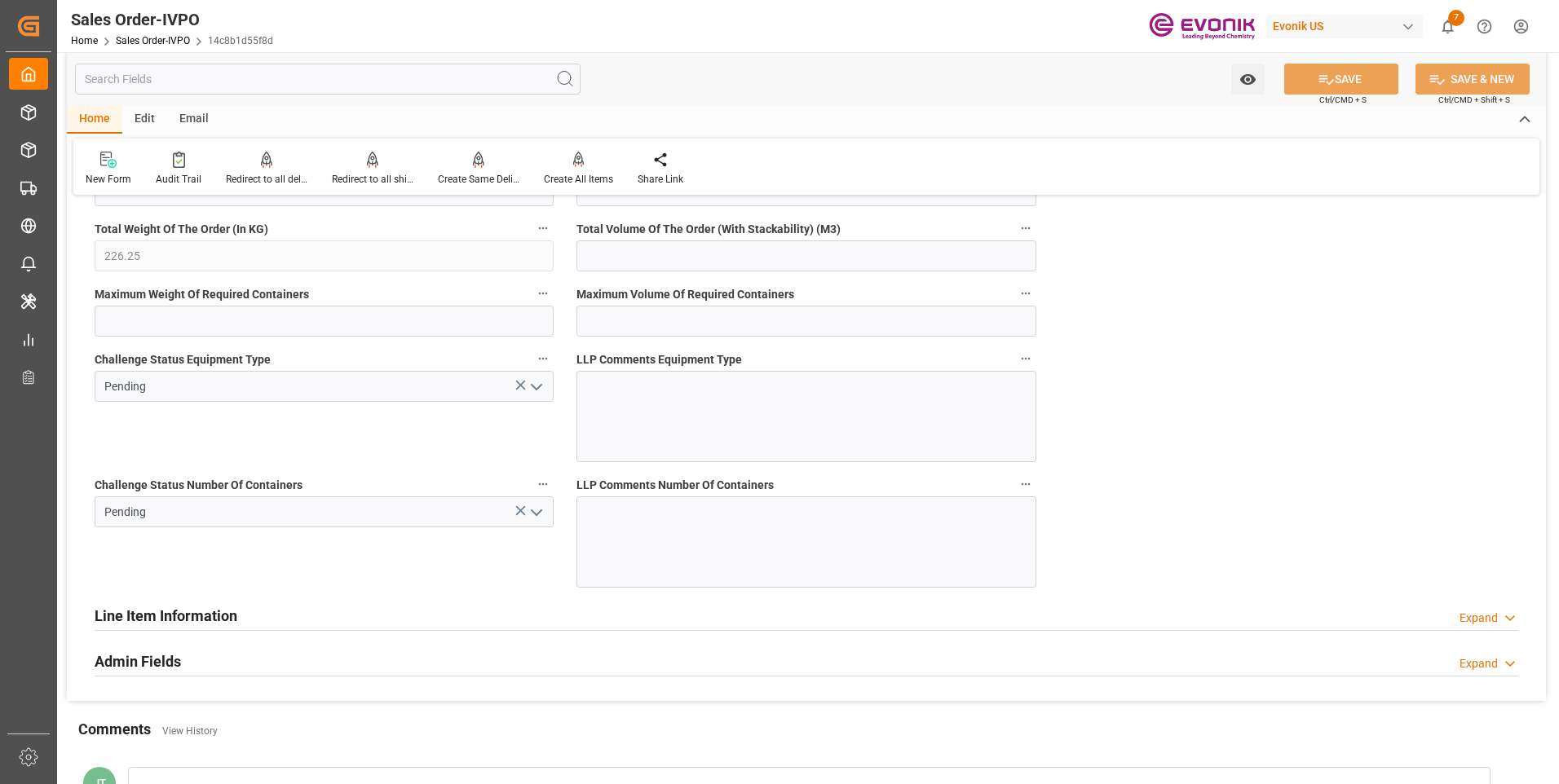
click at [539, 514] on polyline "open menu" at bounding box center [536, 513] width 9 height 5
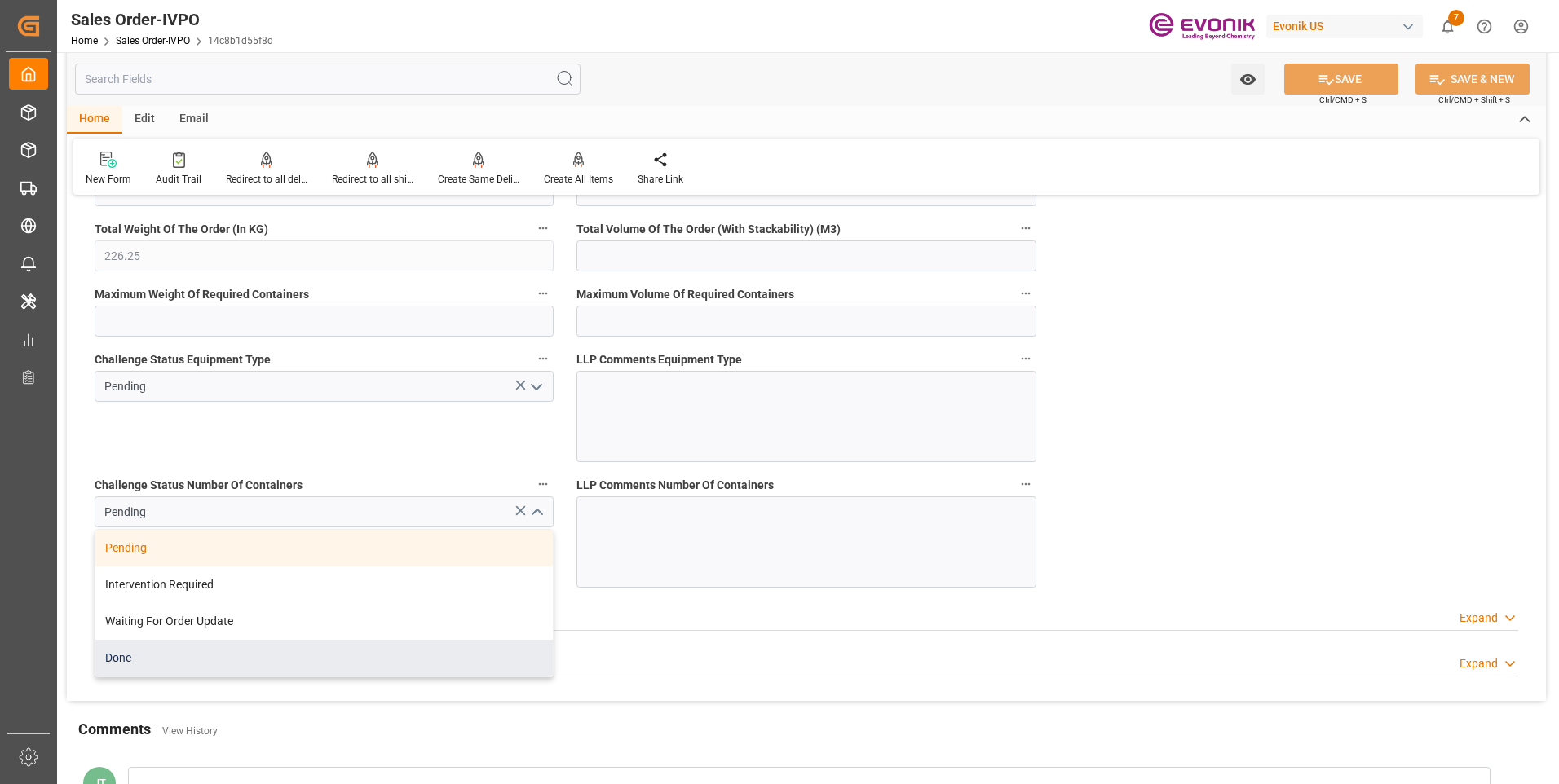
click at [165, 653] on div "Done" at bounding box center [324, 658] width 458 height 37
type input "Done"
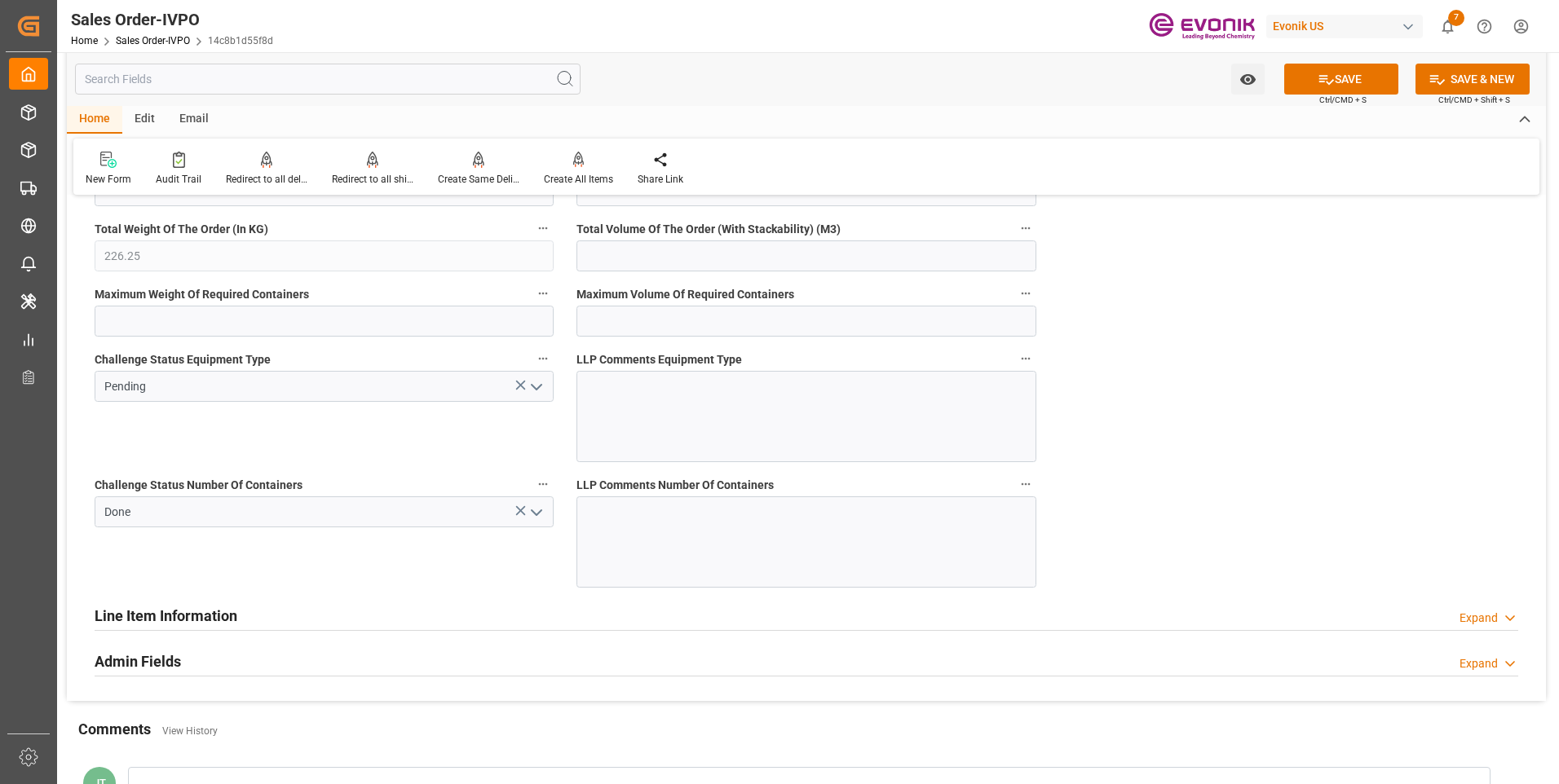
click at [528, 397] on button "open menu" at bounding box center [536, 386] width 24 height 25
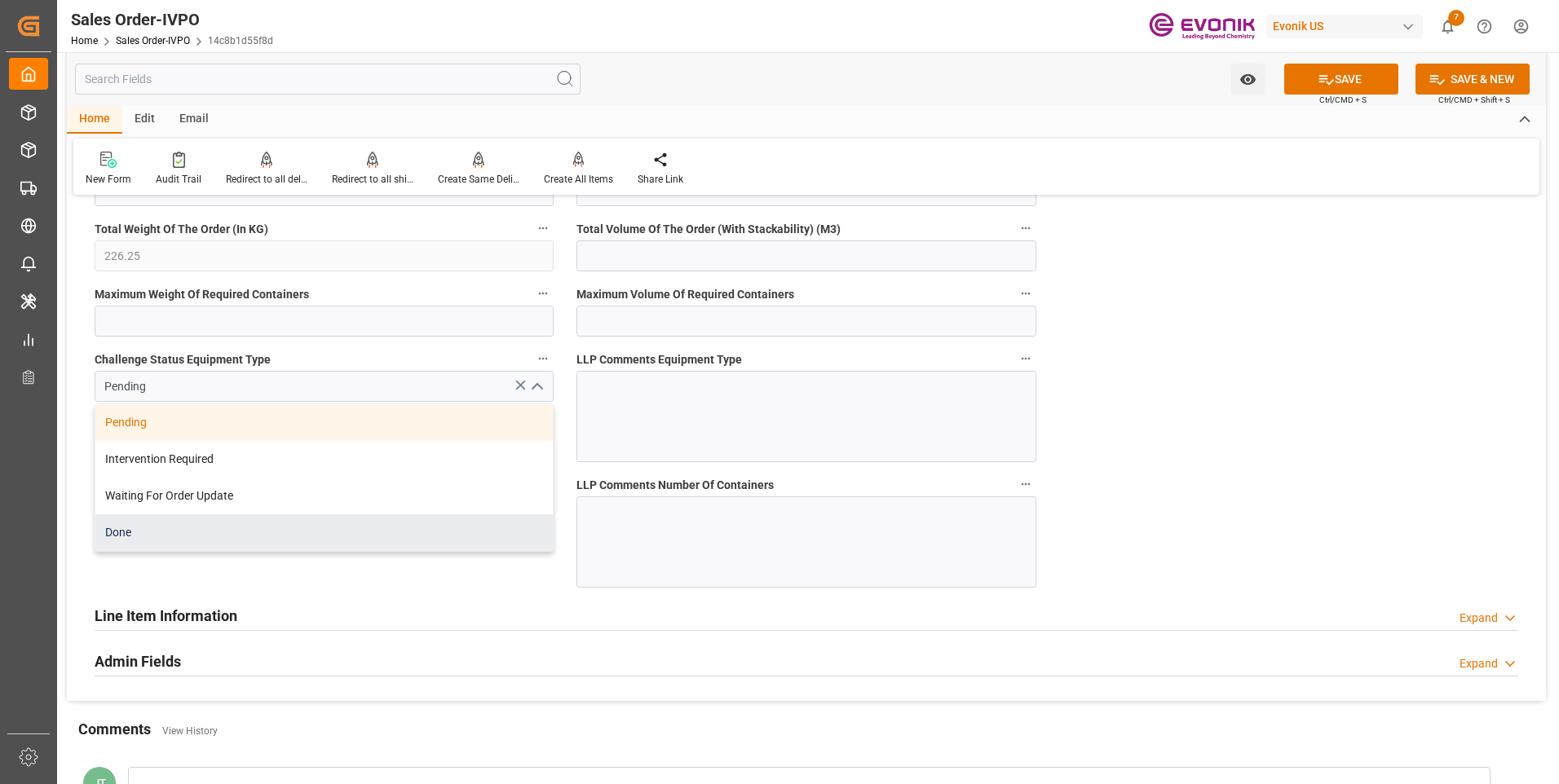
click at [238, 538] on div "Done" at bounding box center [324, 532] width 458 height 37
type input "Done"
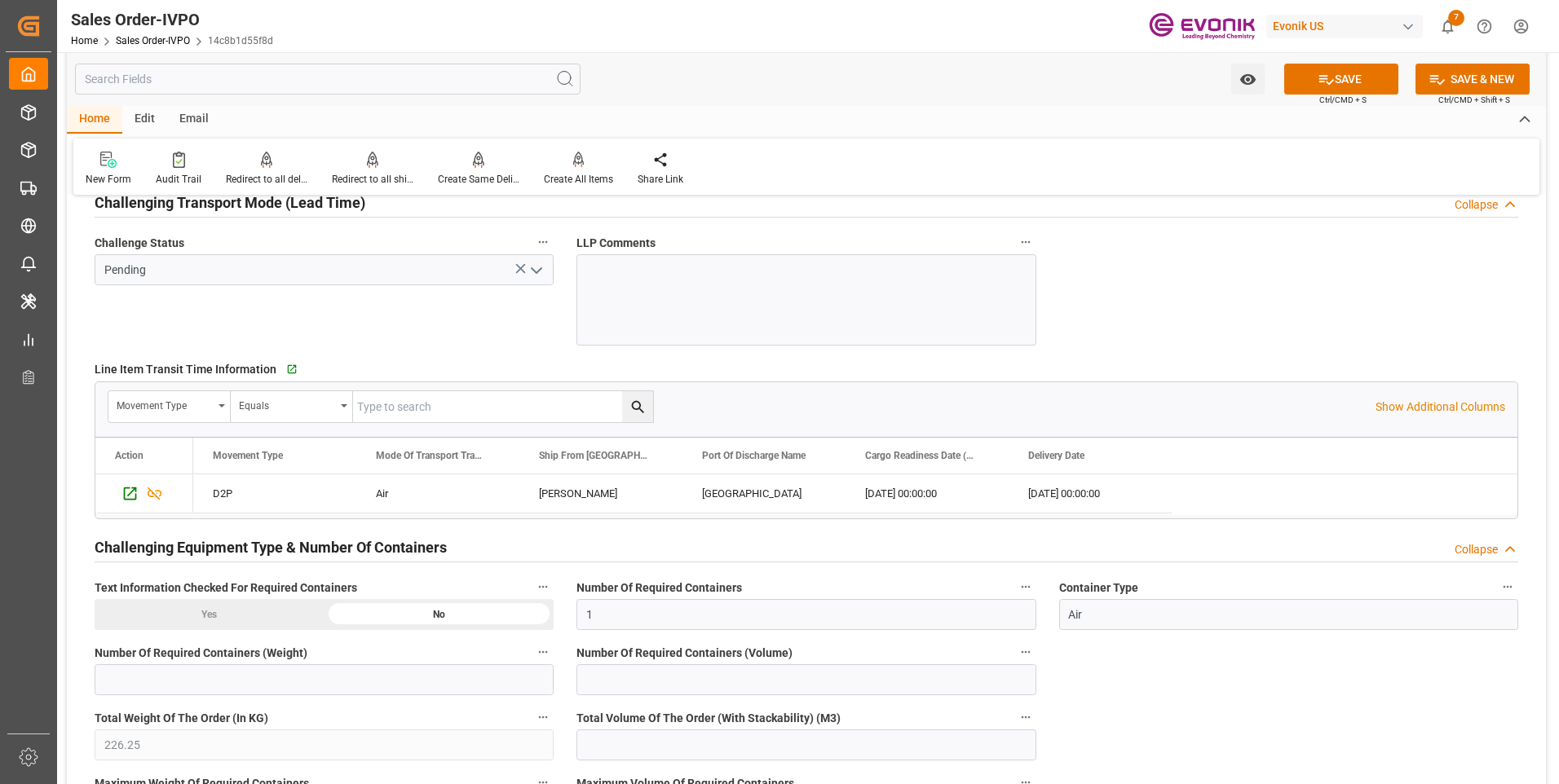
scroll to position [2446, 0]
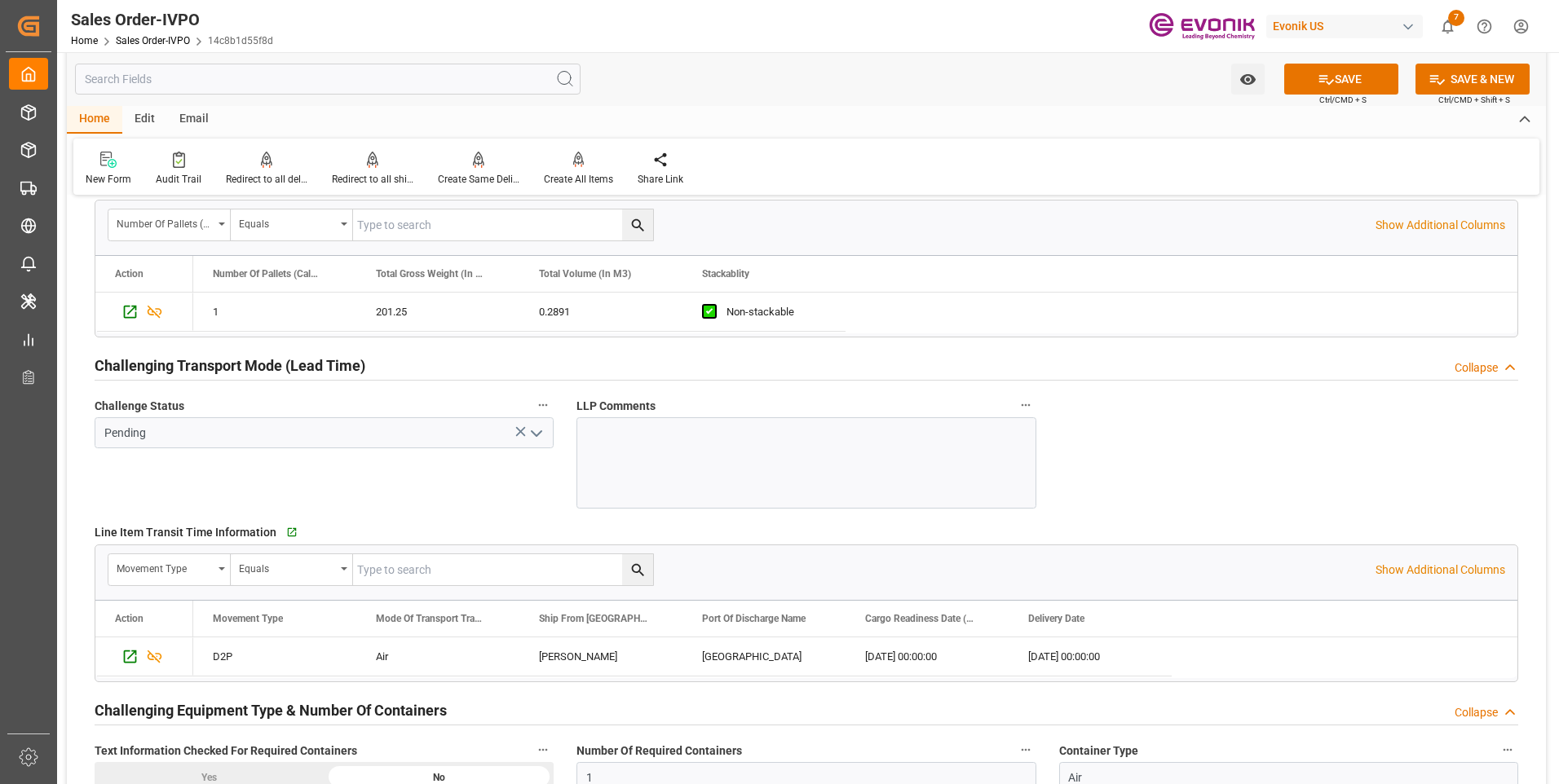
click at [532, 433] on icon "open menu" at bounding box center [536, 434] width 20 height 20
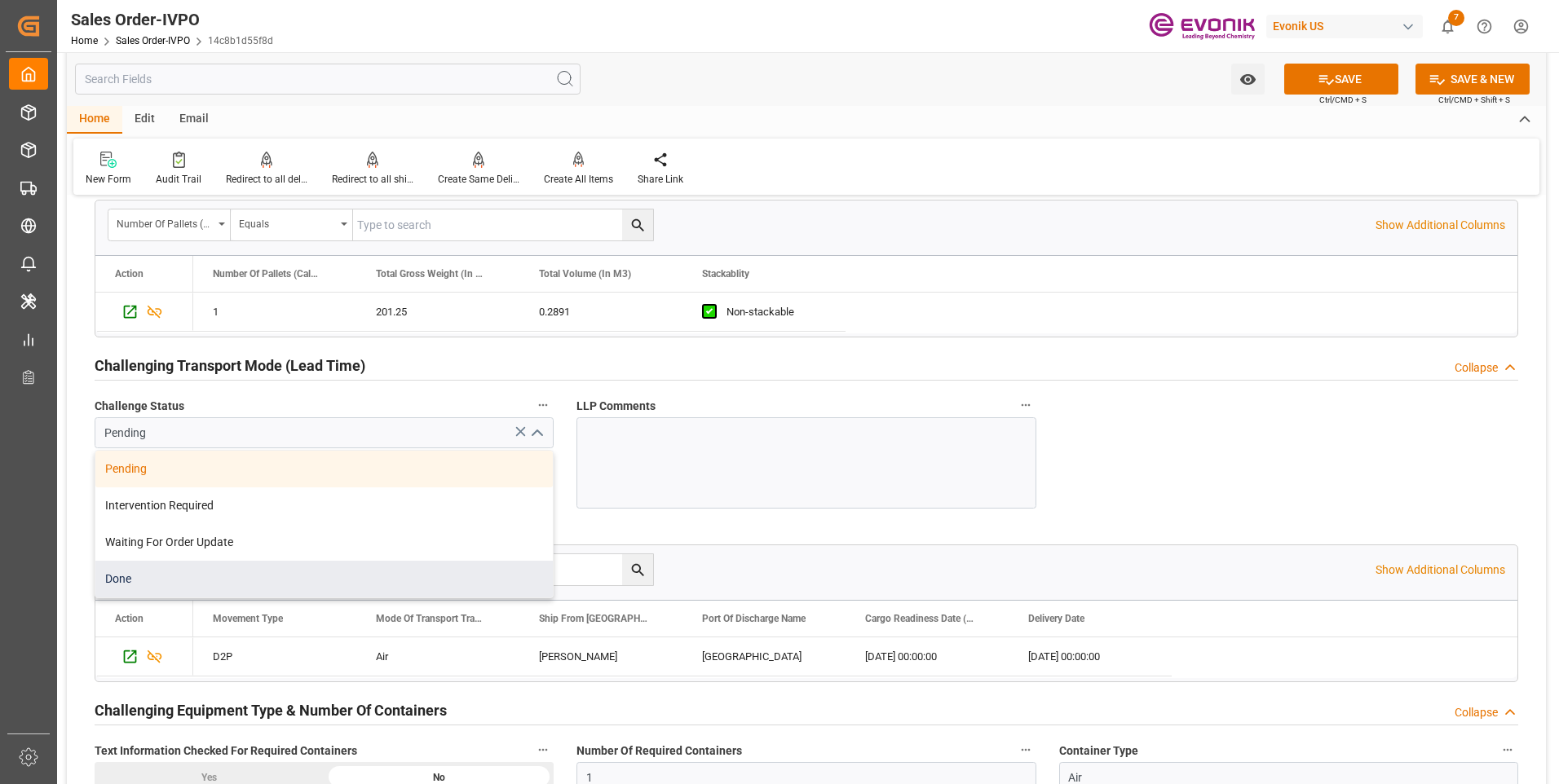
click at [187, 577] on div "Done" at bounding box center [324, 579] width 458 height 37
type input "Done"
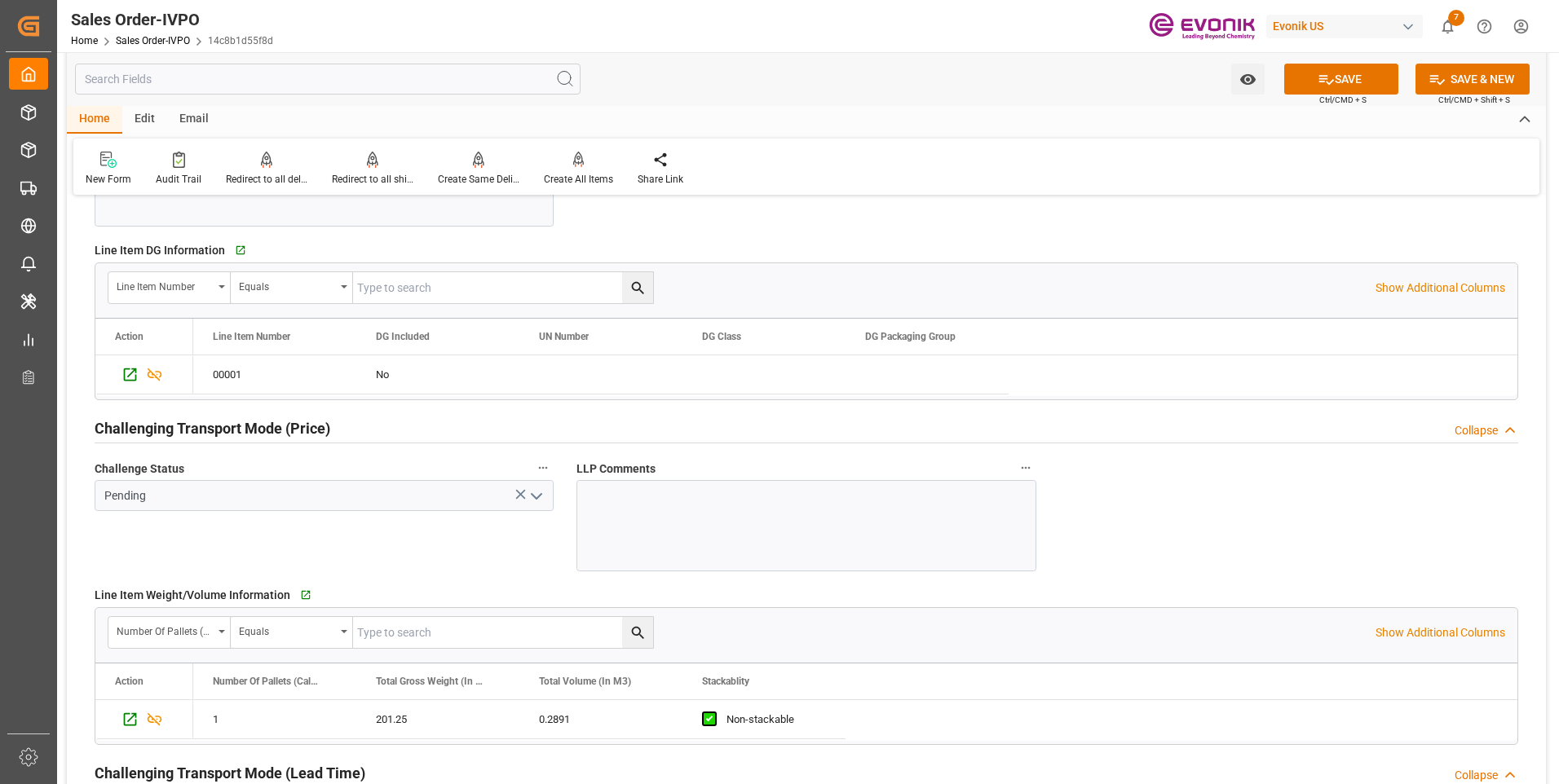
scroll to position [1876, 0]
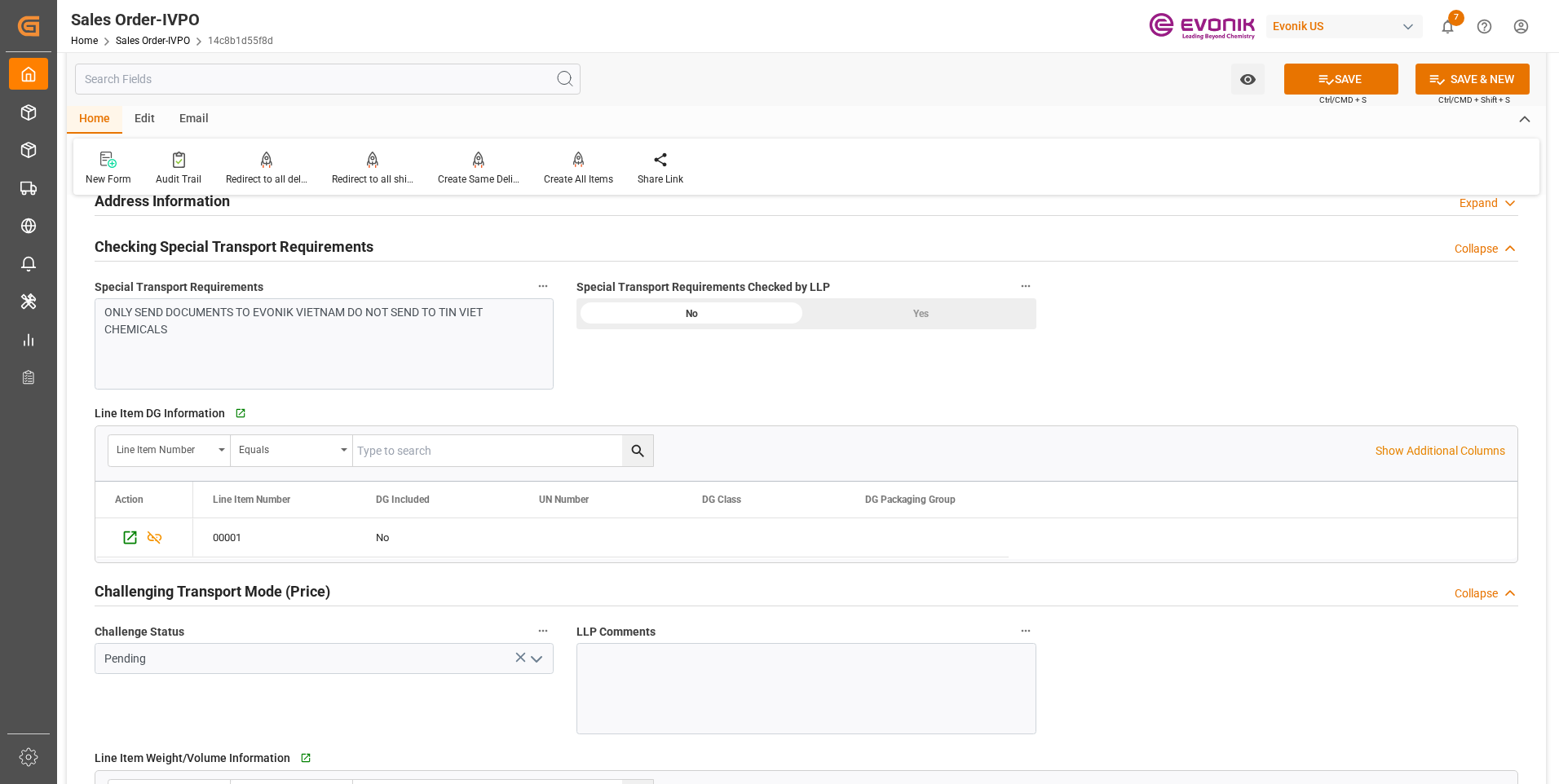
click at [532, 664] on icon "open menu" at bounding box center [536, 659] width 20 height 20
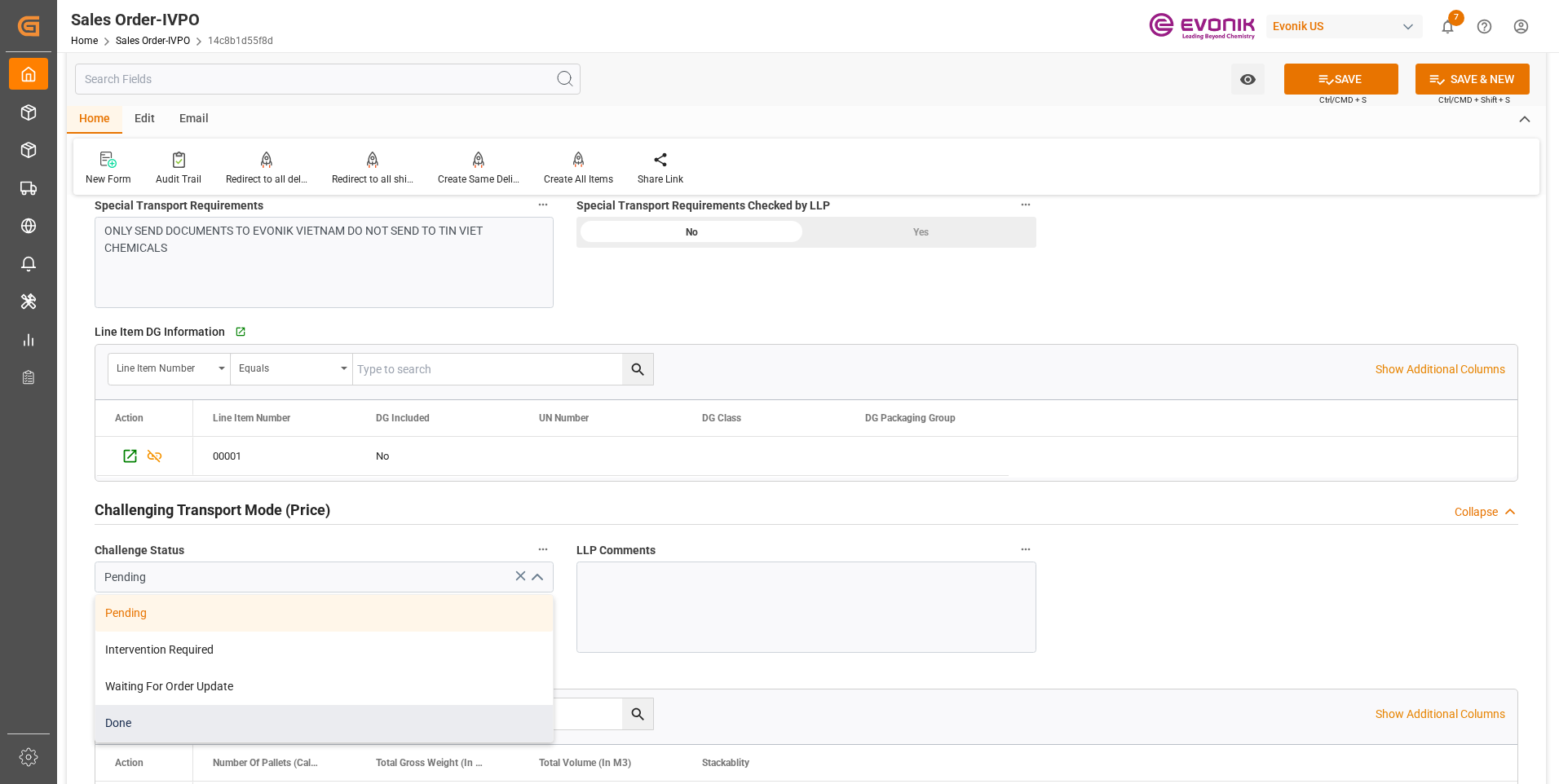
scroll to position [2039, 0]
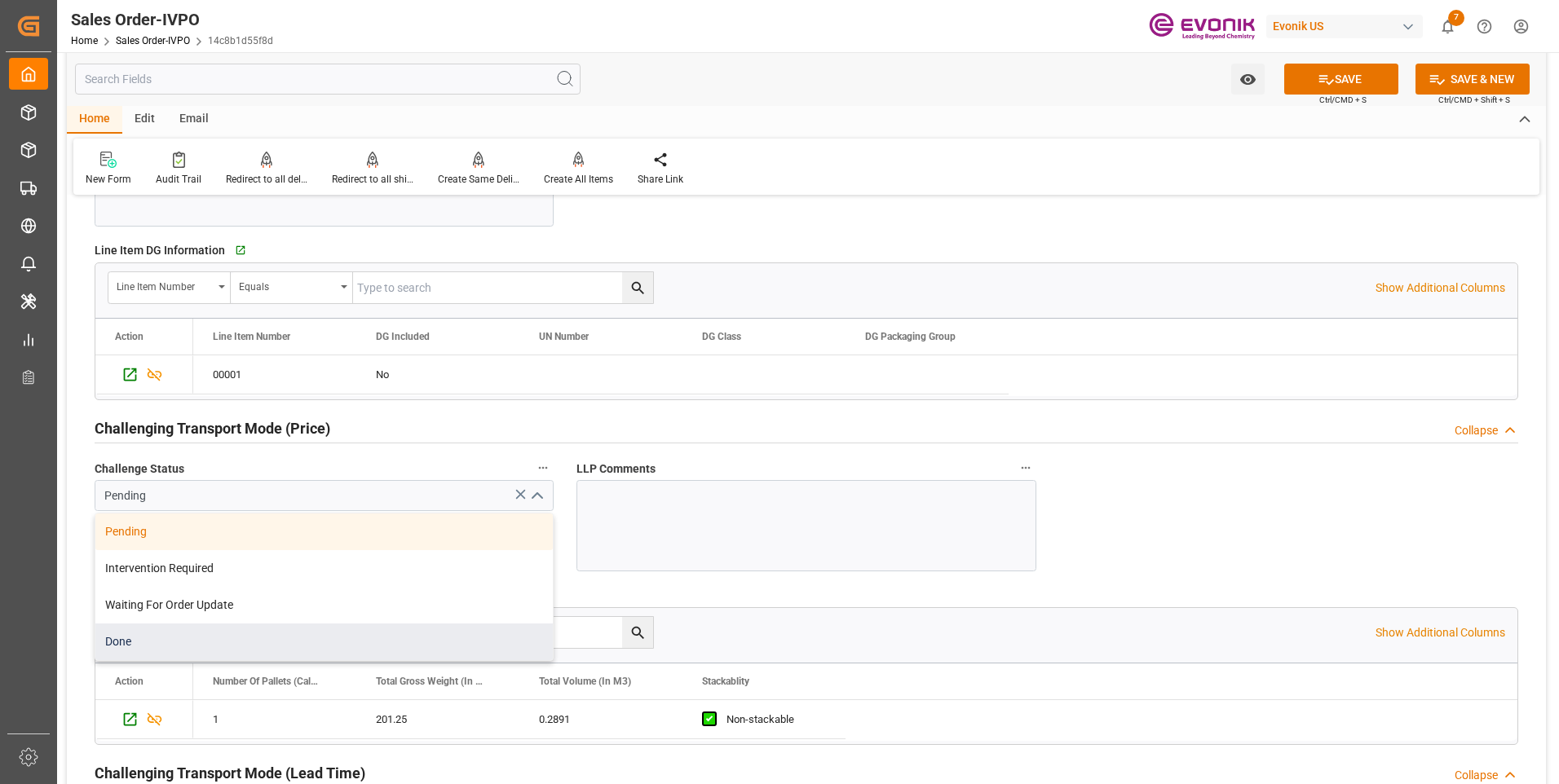
click at [263, 641] on div "Done" at bounding box center [324, 641] width 458 height 37
type input "Done"
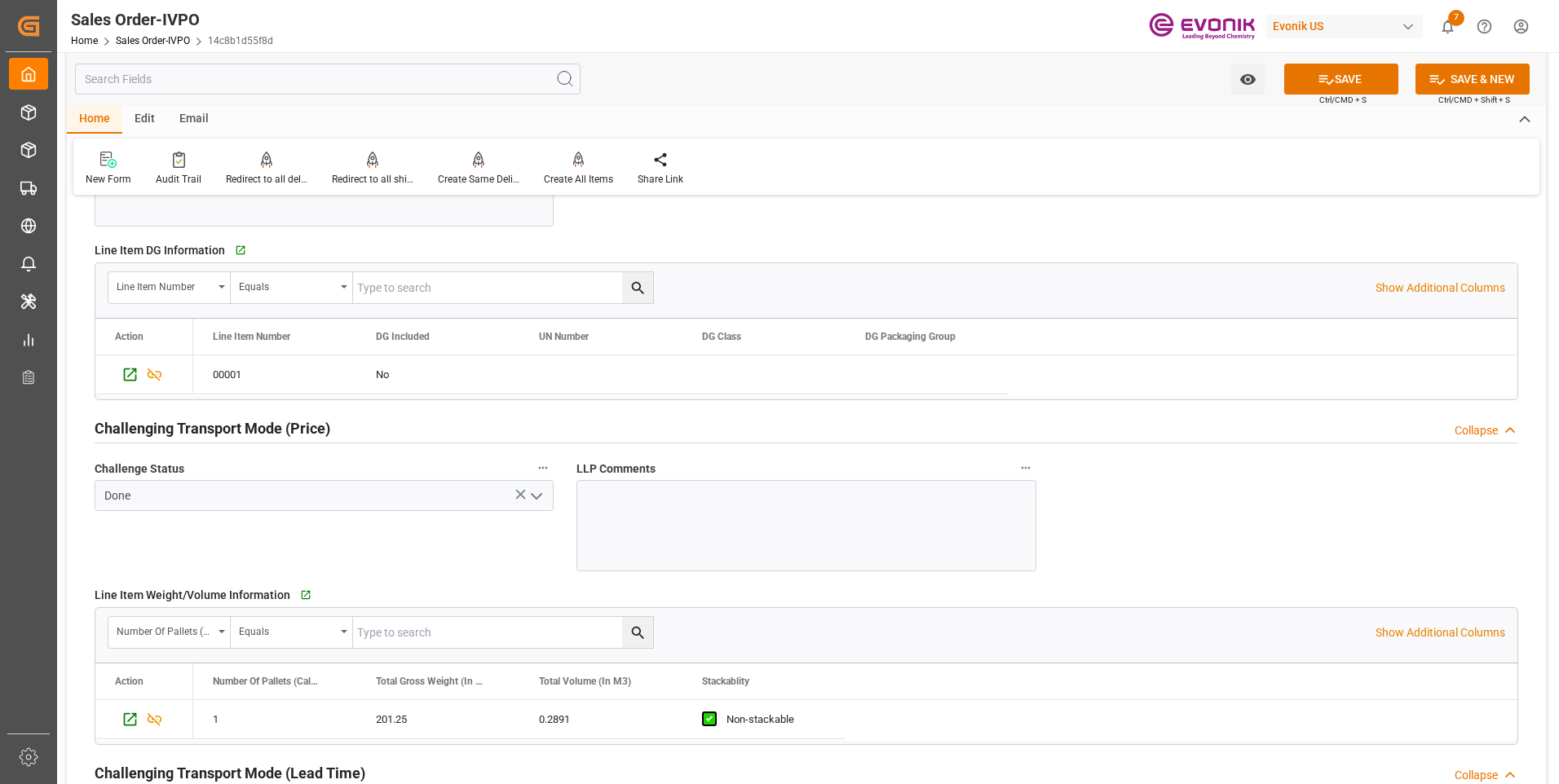
scroll to position [1713, 0]
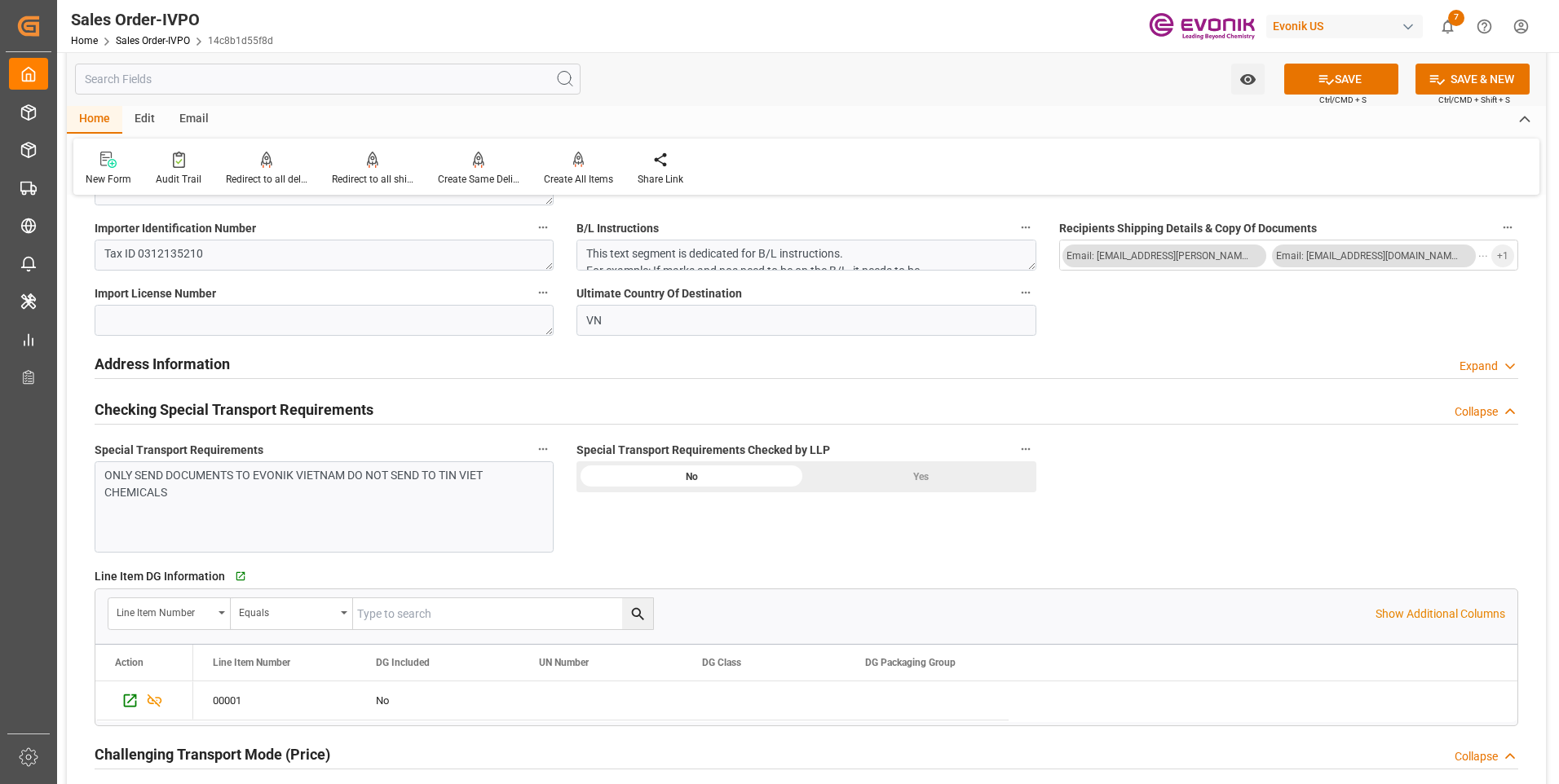
click at [926, 479] on div "Yes" at bounding box center [922, 477] width 230 height 31
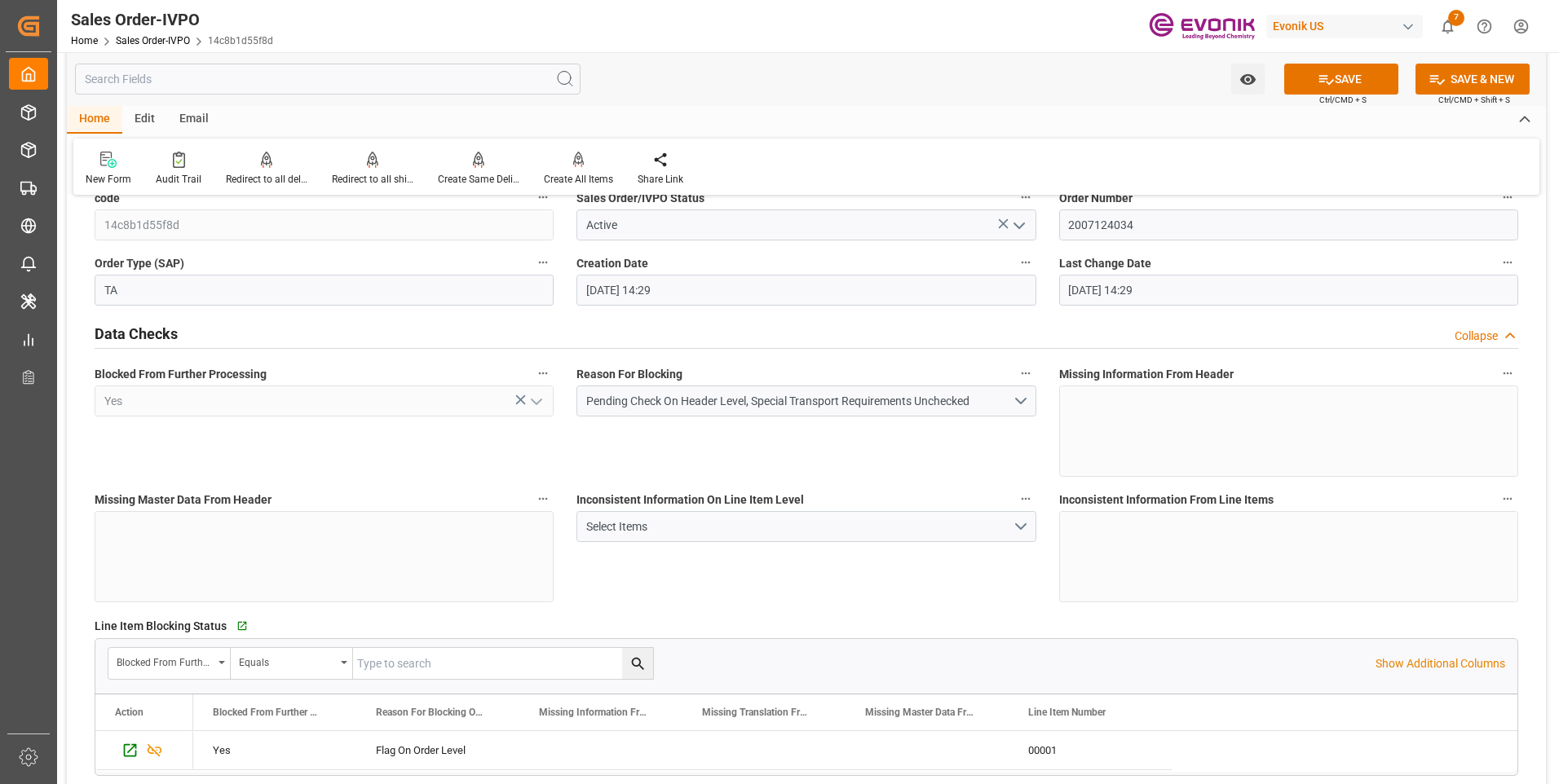
scroll to position [0, 0]
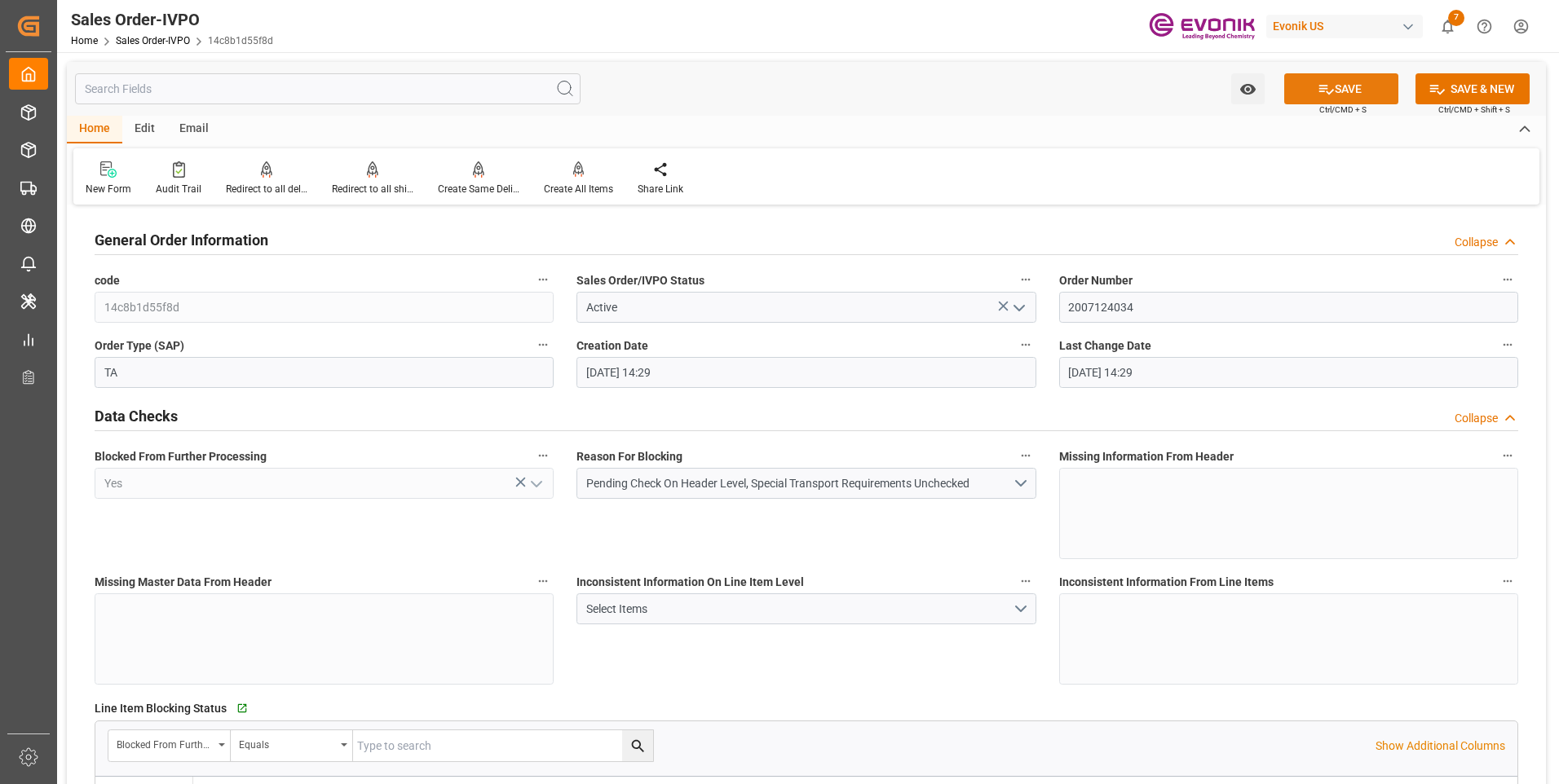
click at [1337, 88] on button "SAVE" at bounding box center [1341, 88] width 114 height 31
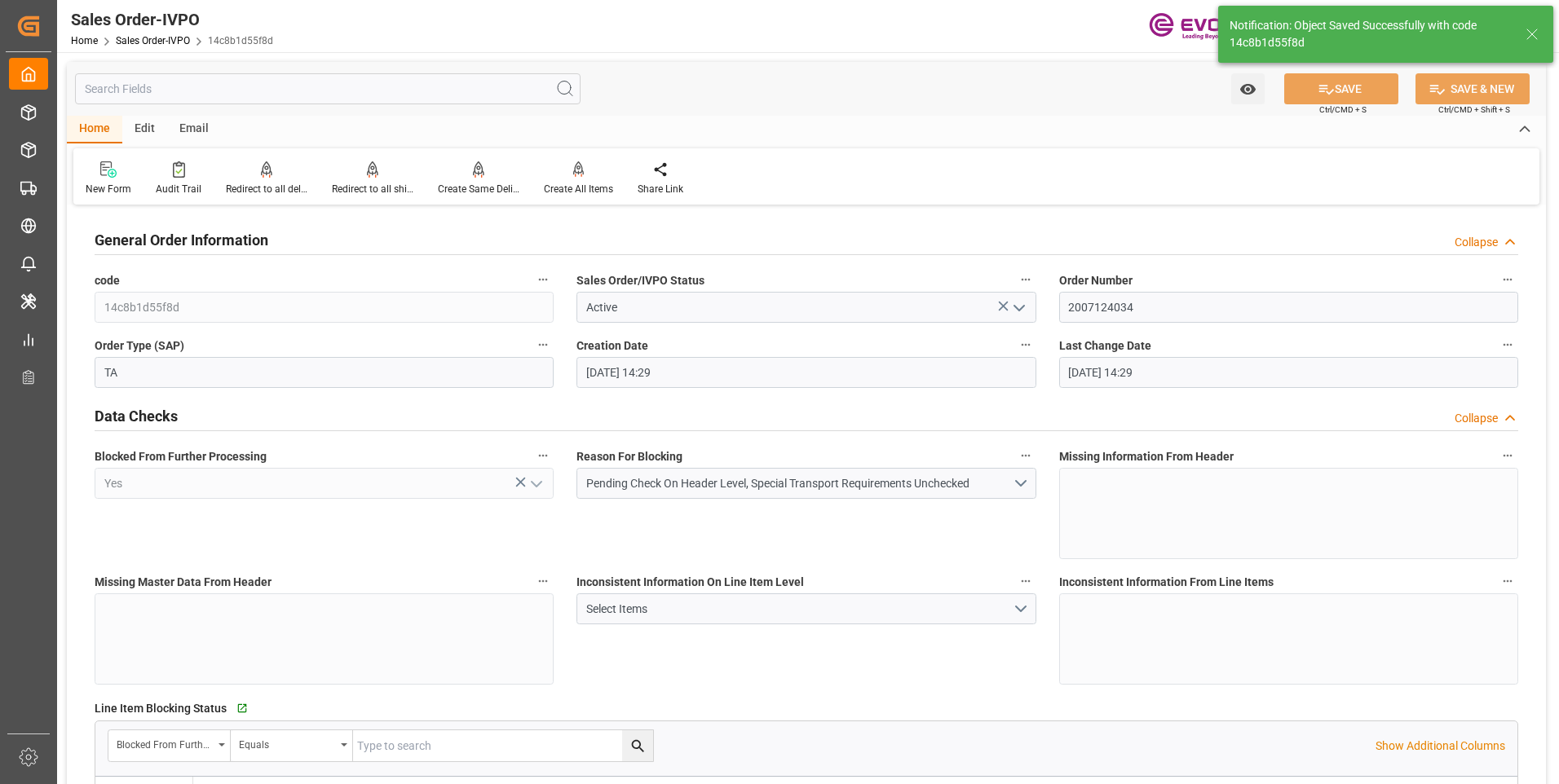
type input "[DATE] 13:32"
type input "No"
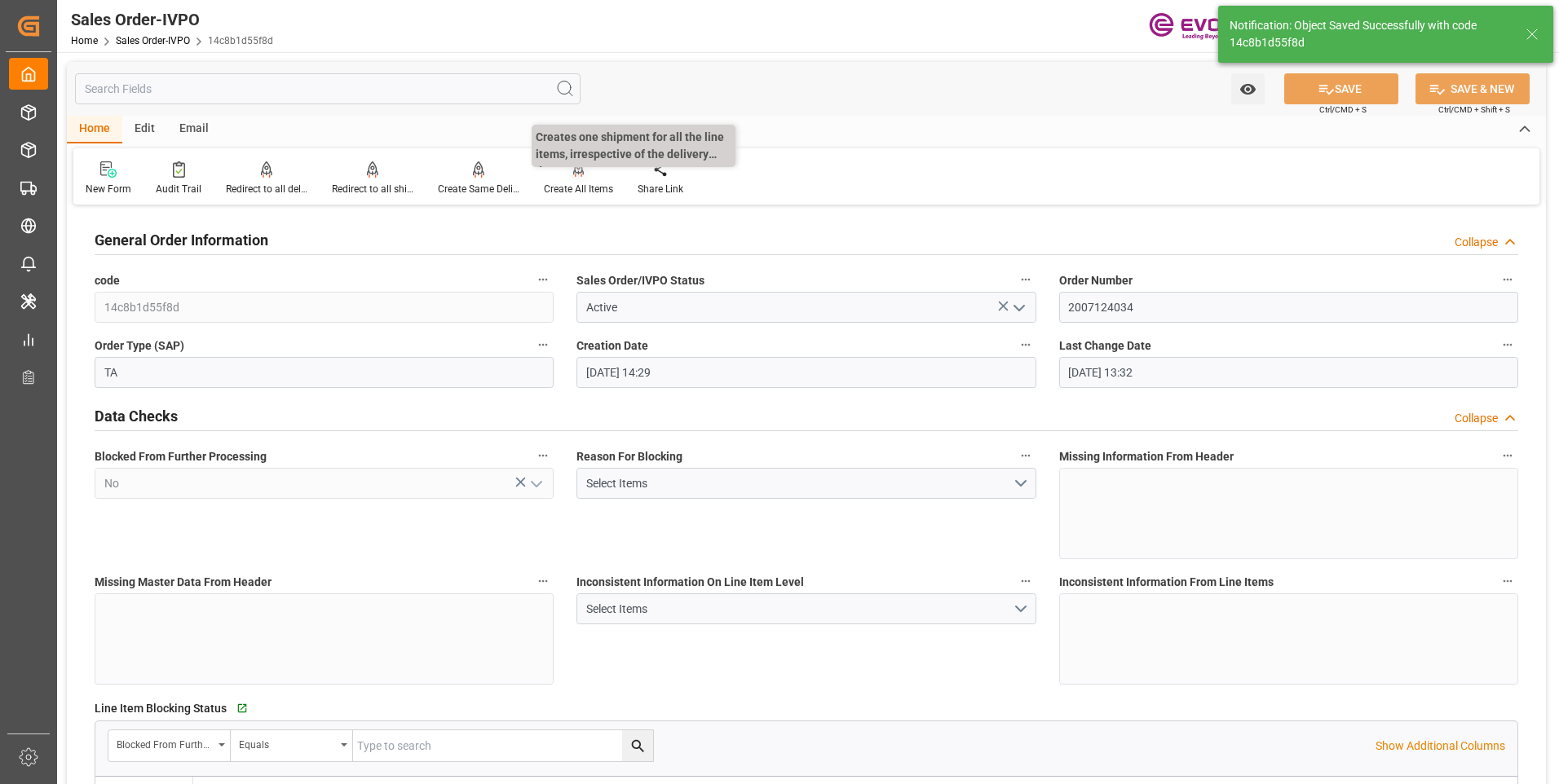
click at [582, 185] on div "Create All Items" at bounding box center [578, 189] width 70 height 15
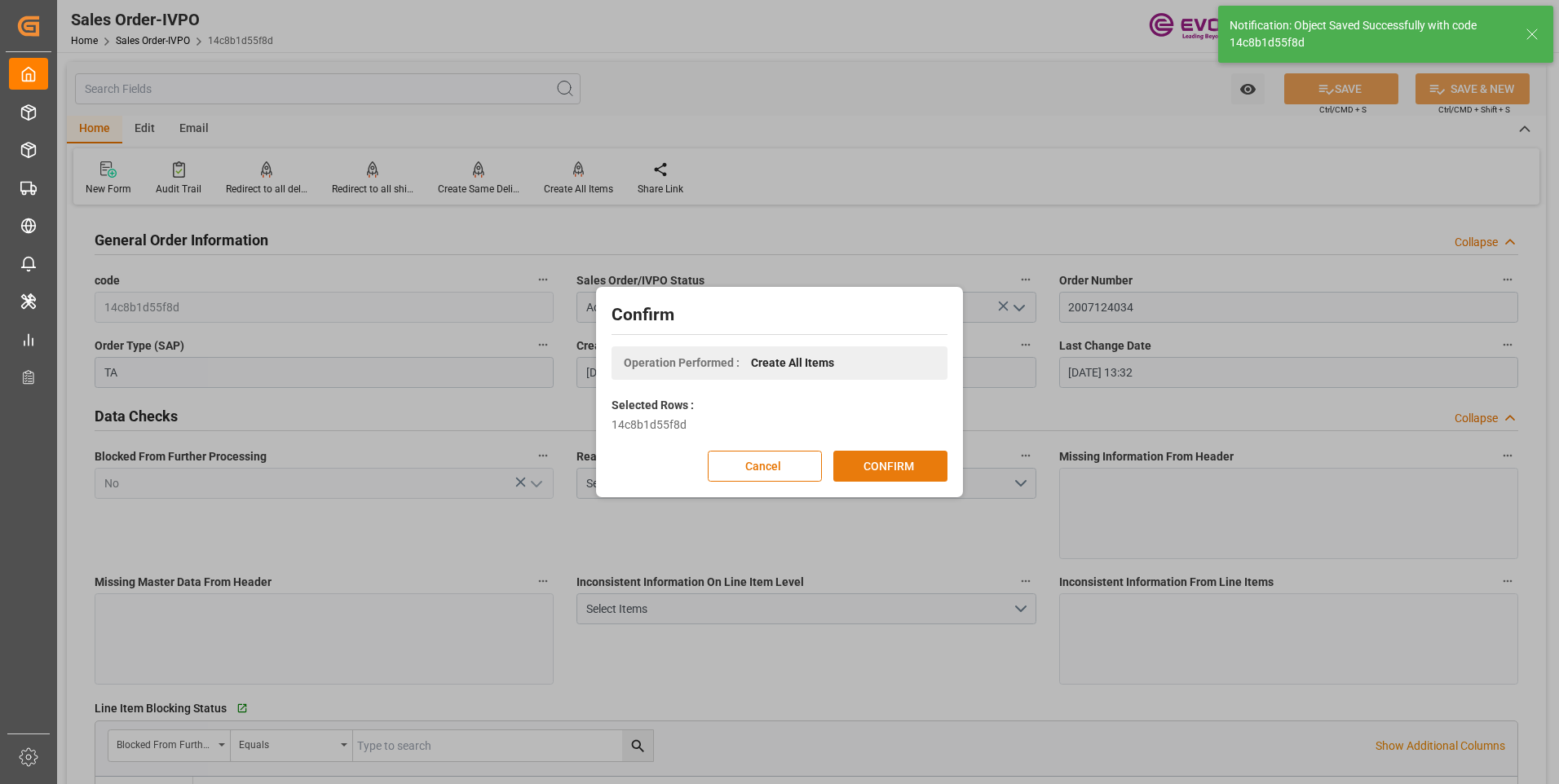
click at [878, 461] on button "CONFIRM" at bounding box center [890, 466] width 114 height 31
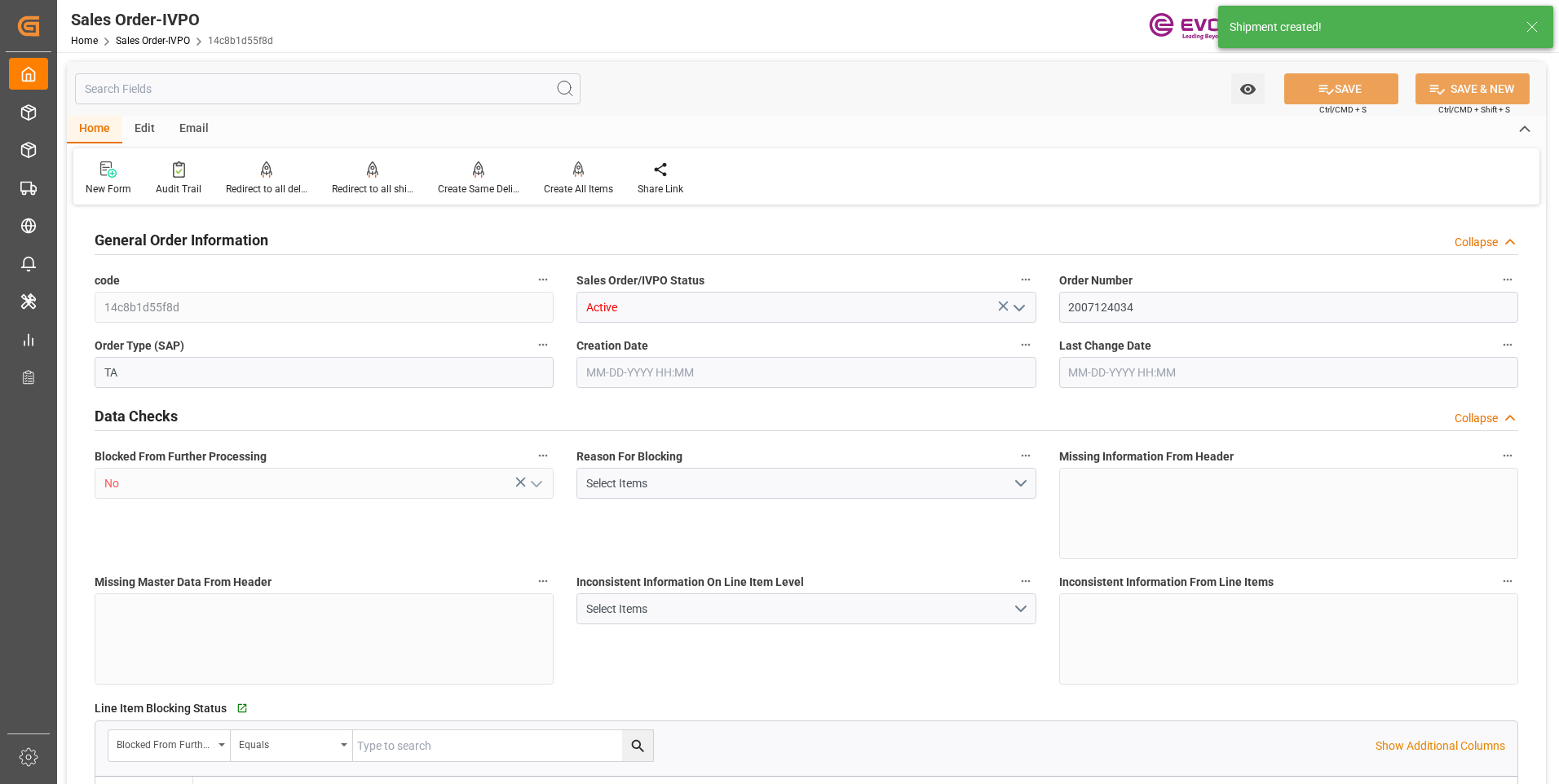
type input "VNSGN"
type input "997.1"
type input "1"
type input "226.25"
type input "08-08-2025 14:29"
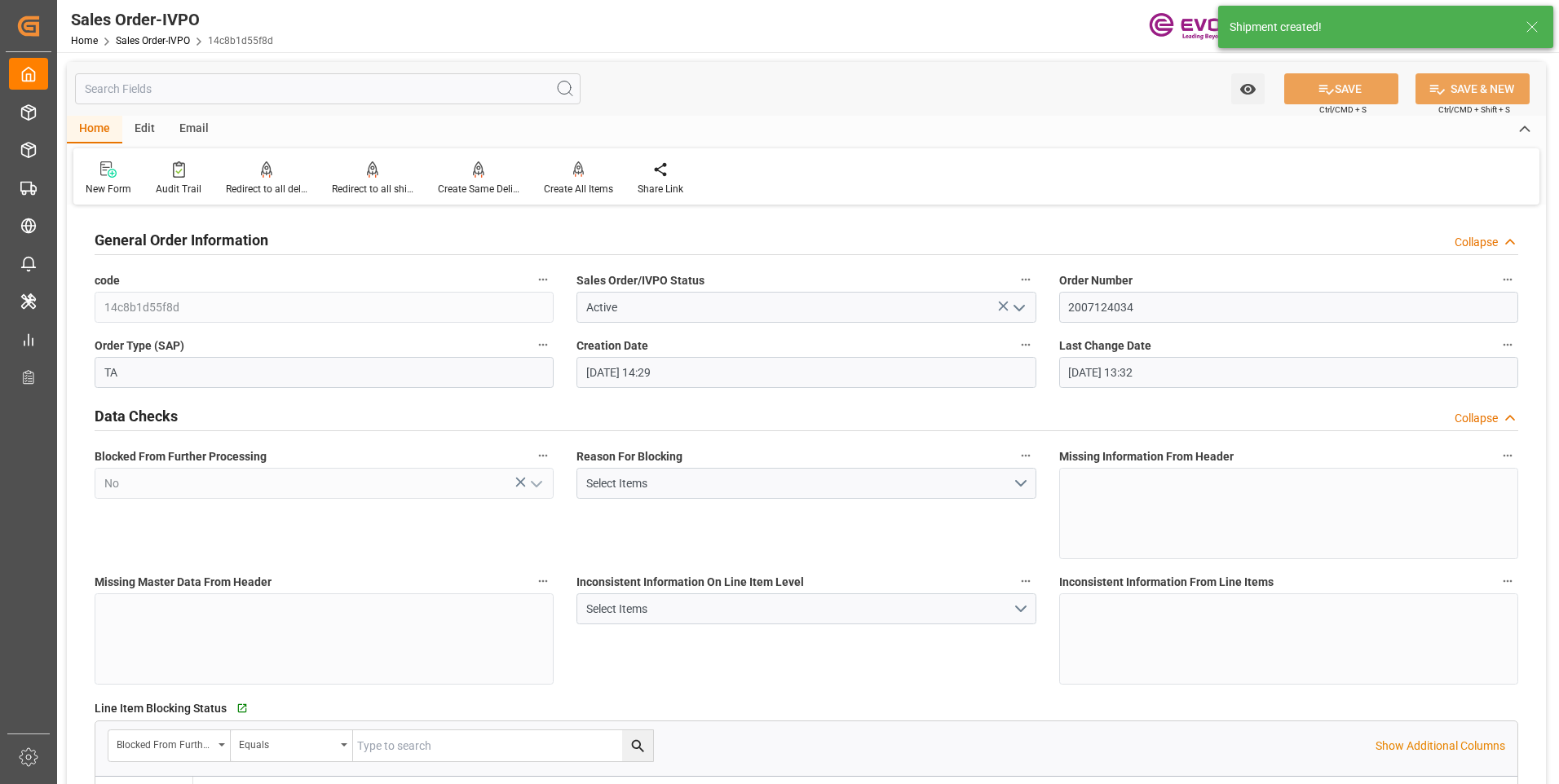
type input "[DATE] 13:32"
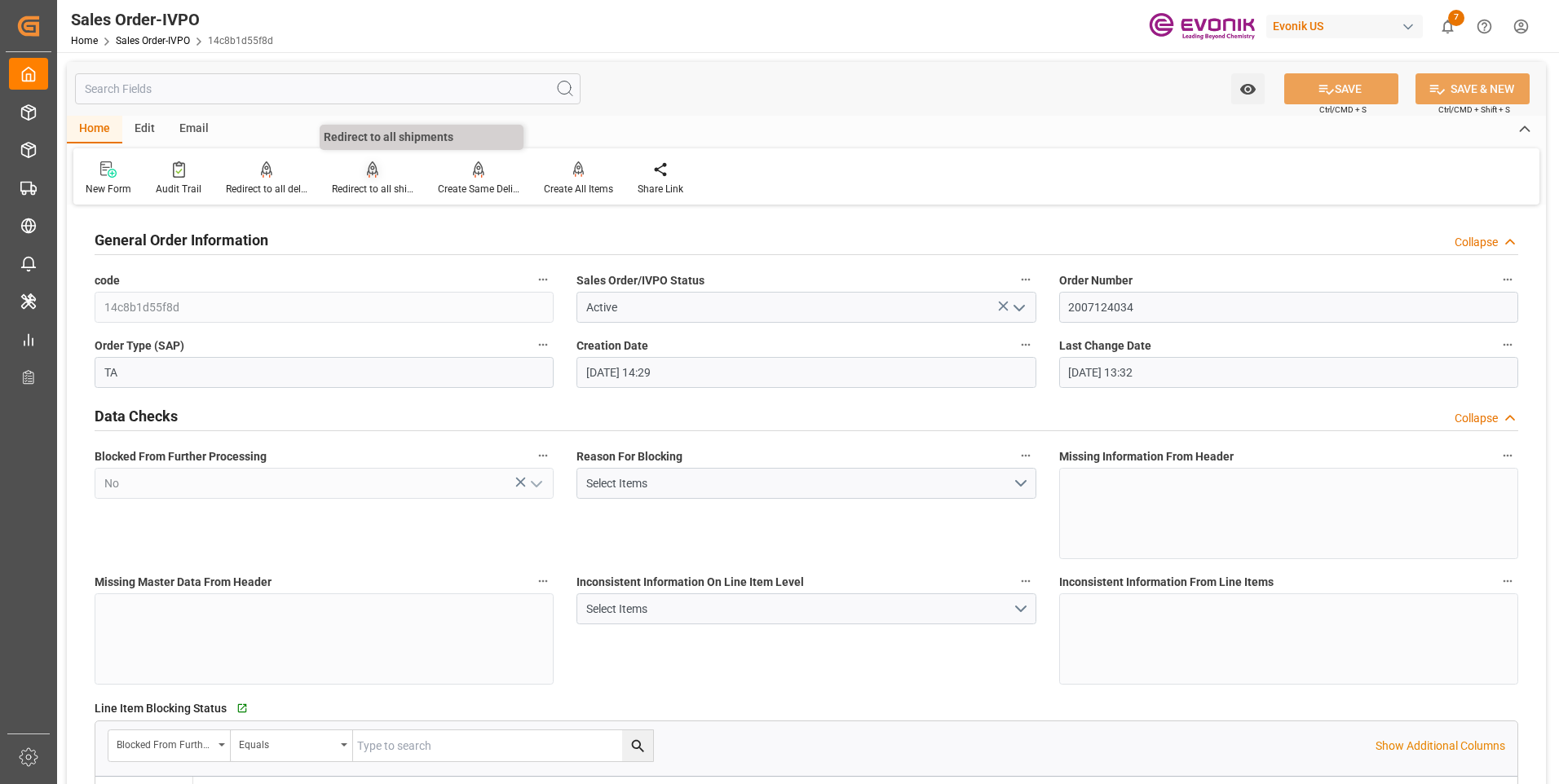
click at [381, 187] on div "Redirect to all shipments" at bounding box center [372, 189] width 82 height 15
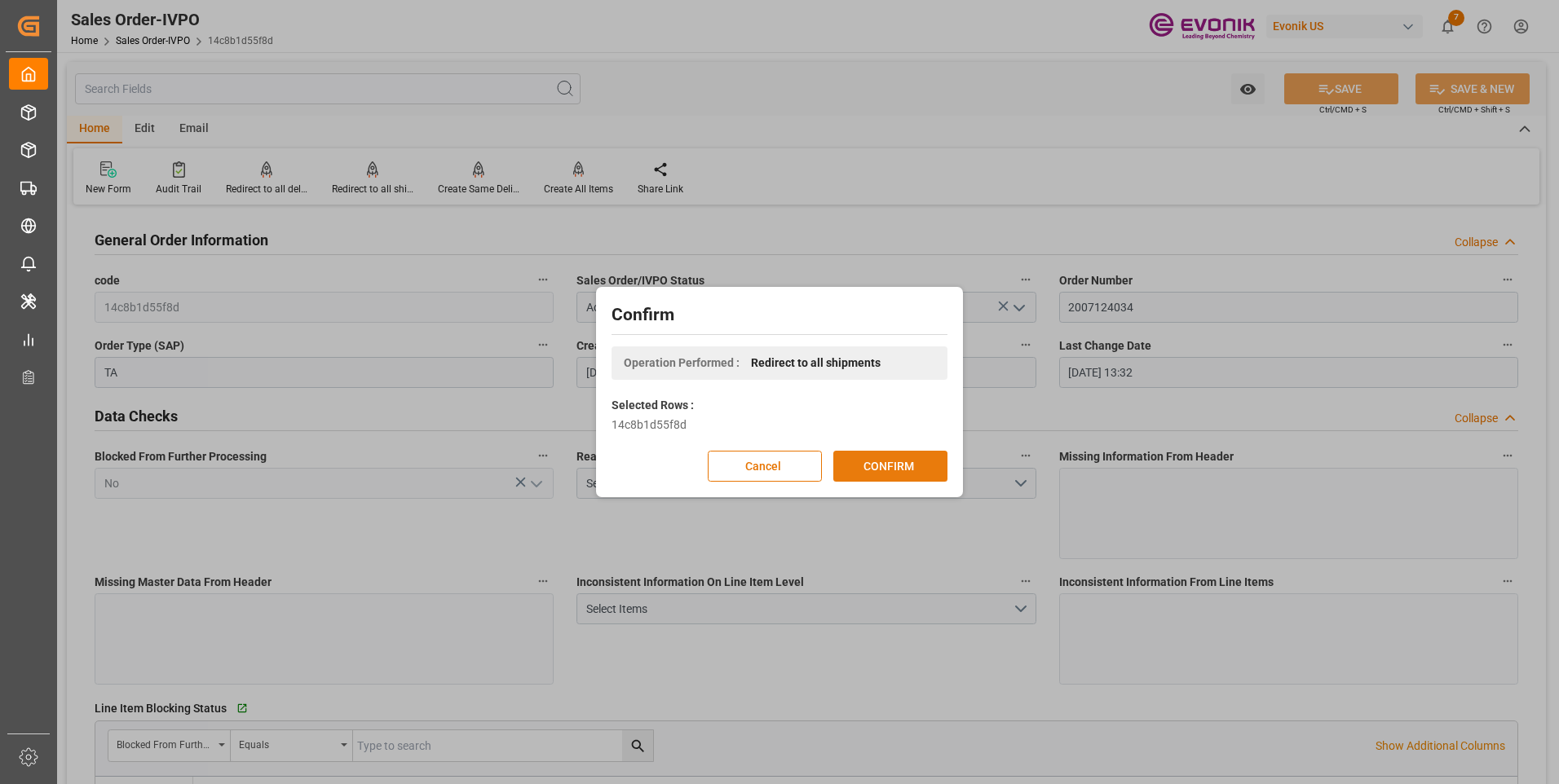
click at [925, 468] on button "CONFIRM" at bounding box center [890, 466] width 114 height 31
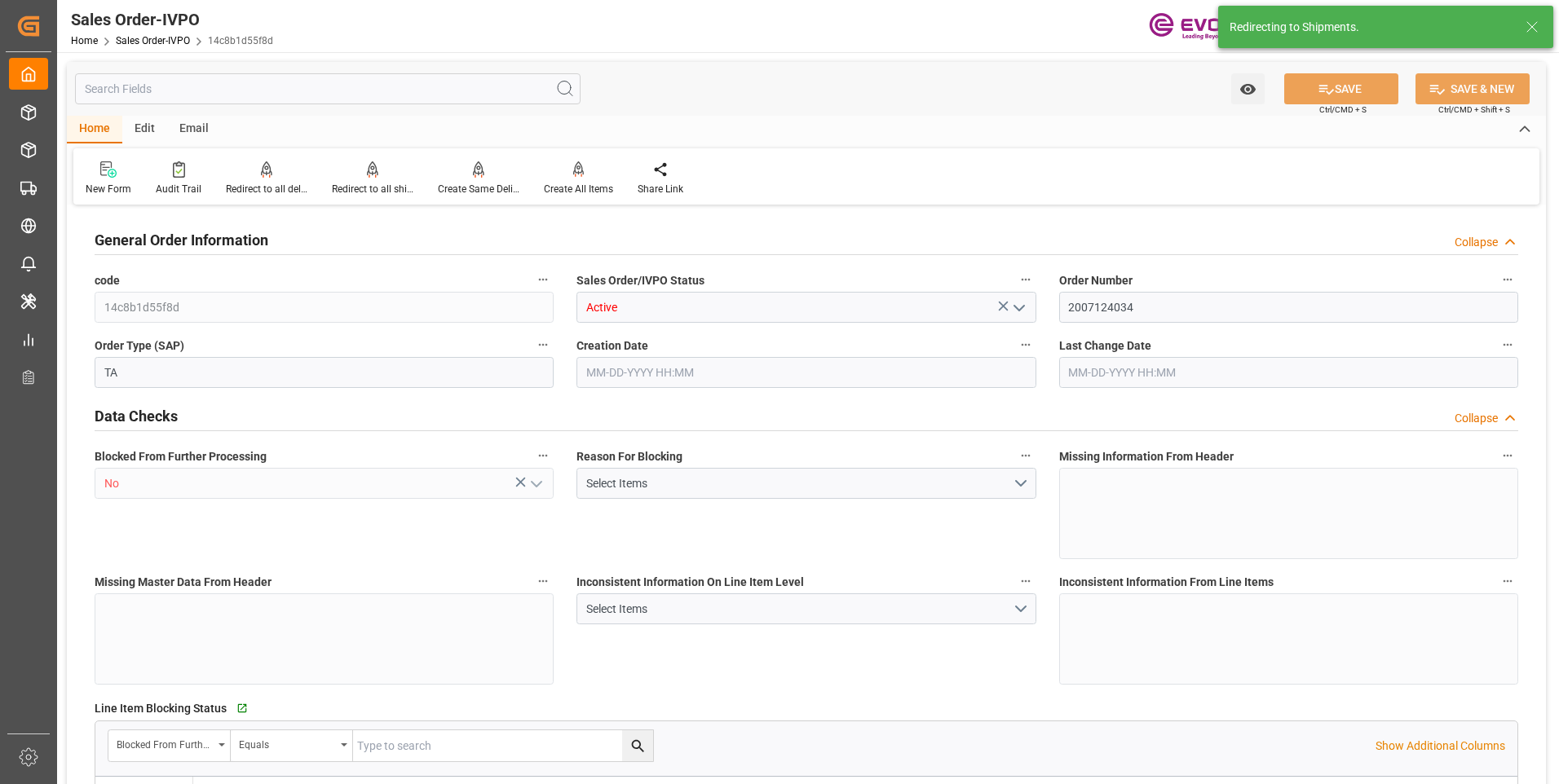
type input "VNSGN"
type input "997.1"
type input "1"
type input "226.25"
type input "08-08-2025 14:29"
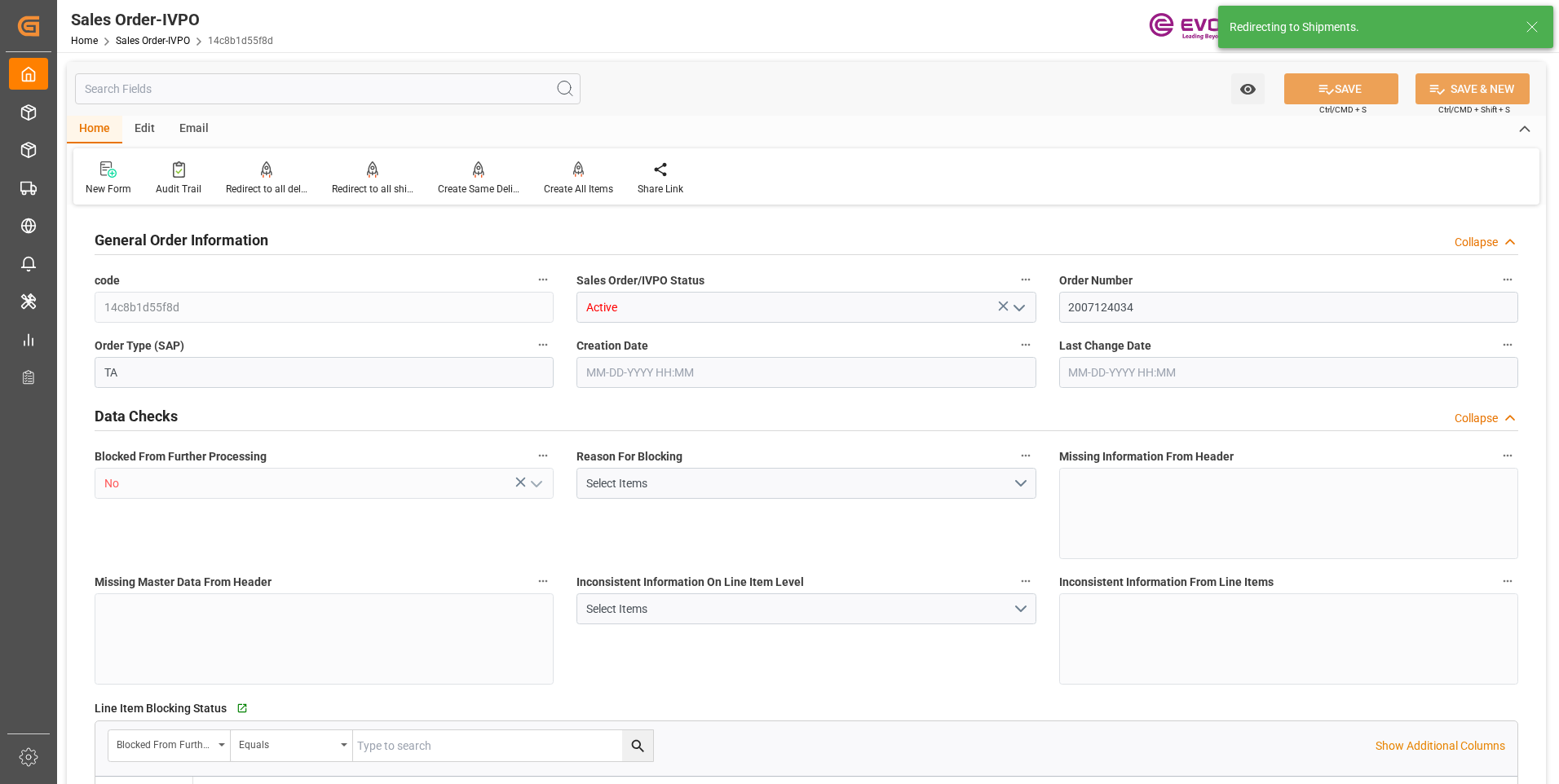
type input "[DATE] 13:32"
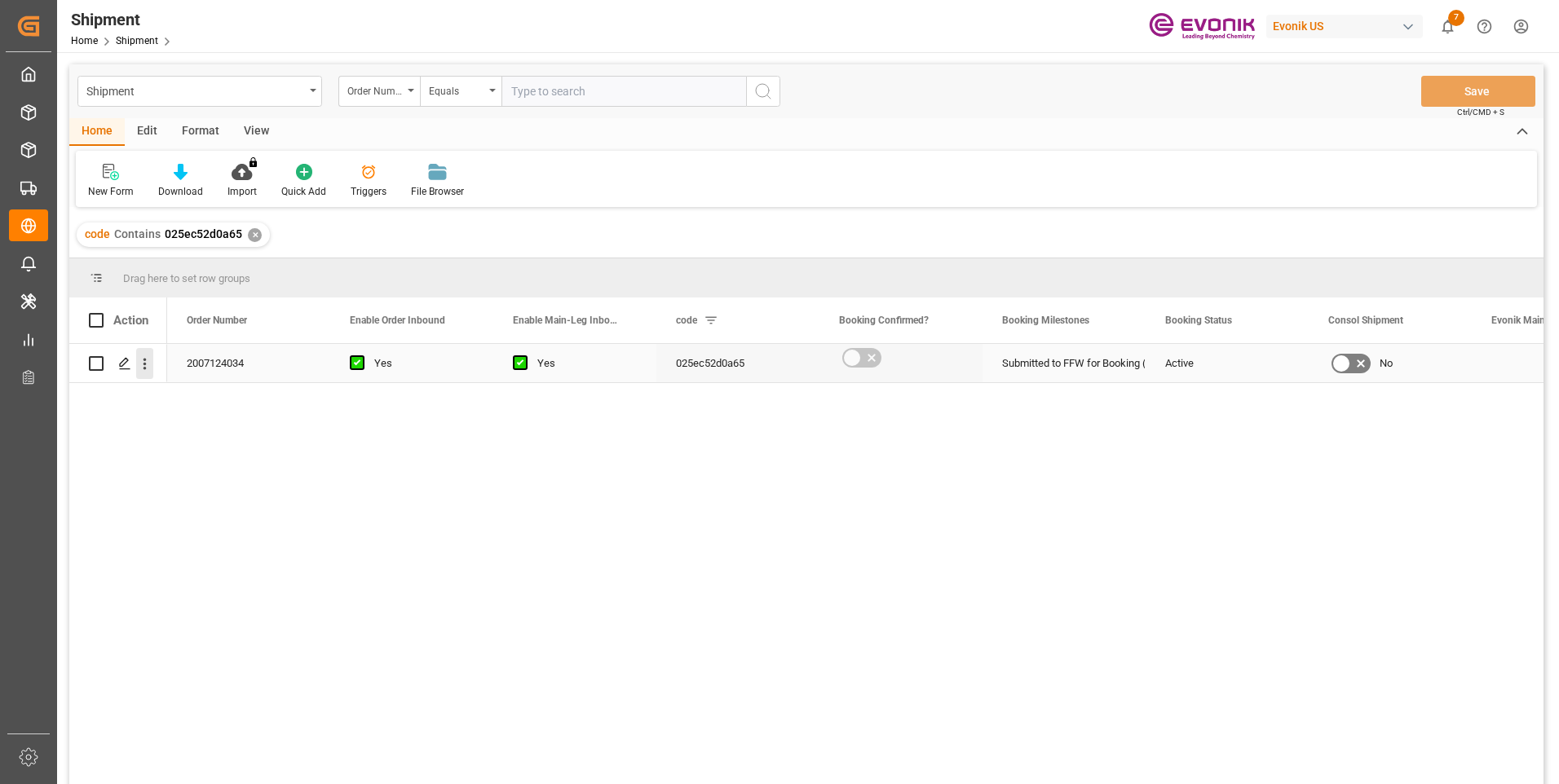
click at [147, 368] on icon "open menu" at bounding box center [145, 364] width 17 height 17
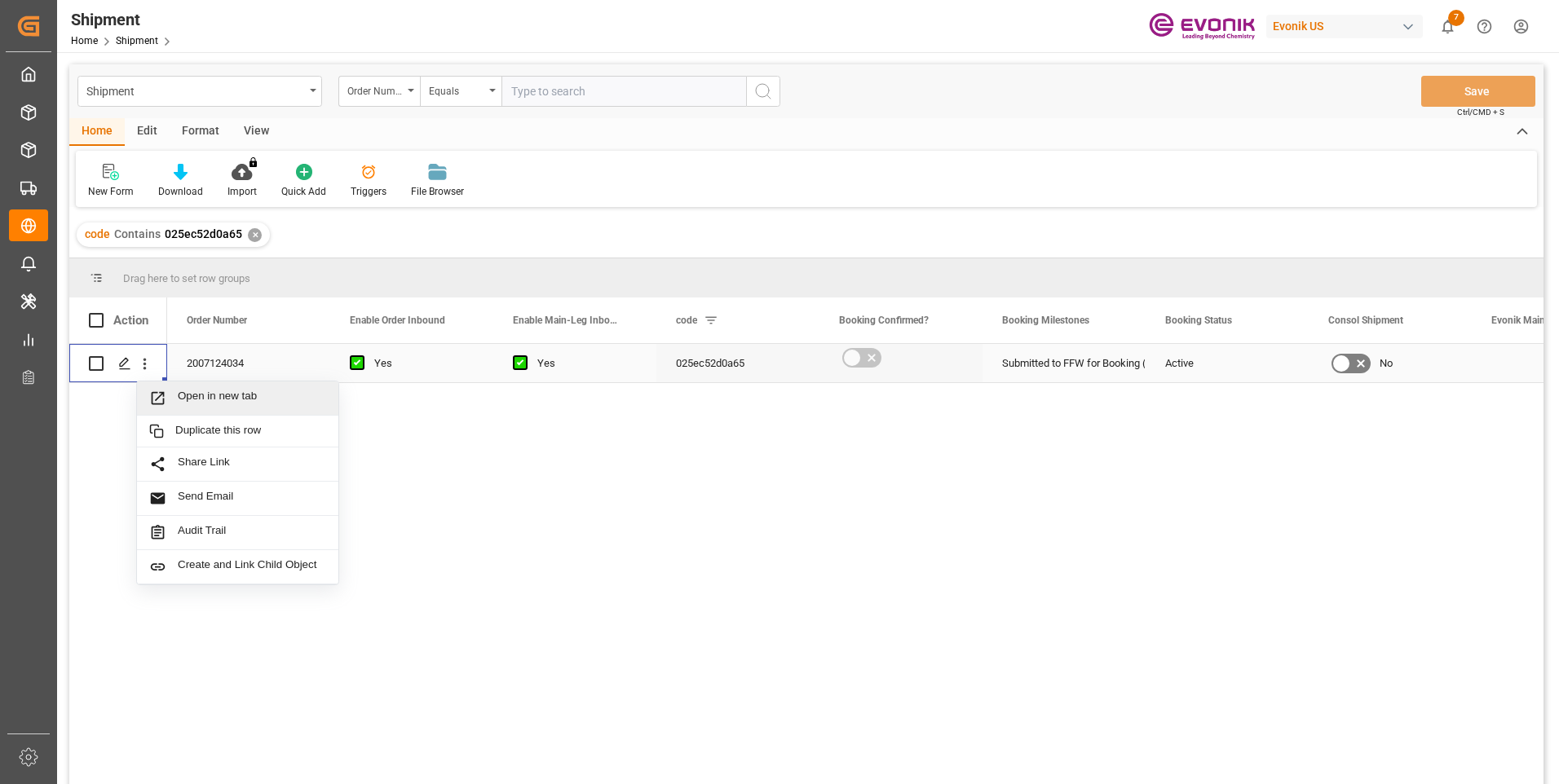
click at [204, 401] on span "Open in new tab" at bounding box center [252, 398] width 149 height 17
